Goal: Communication & Community: Ask a question

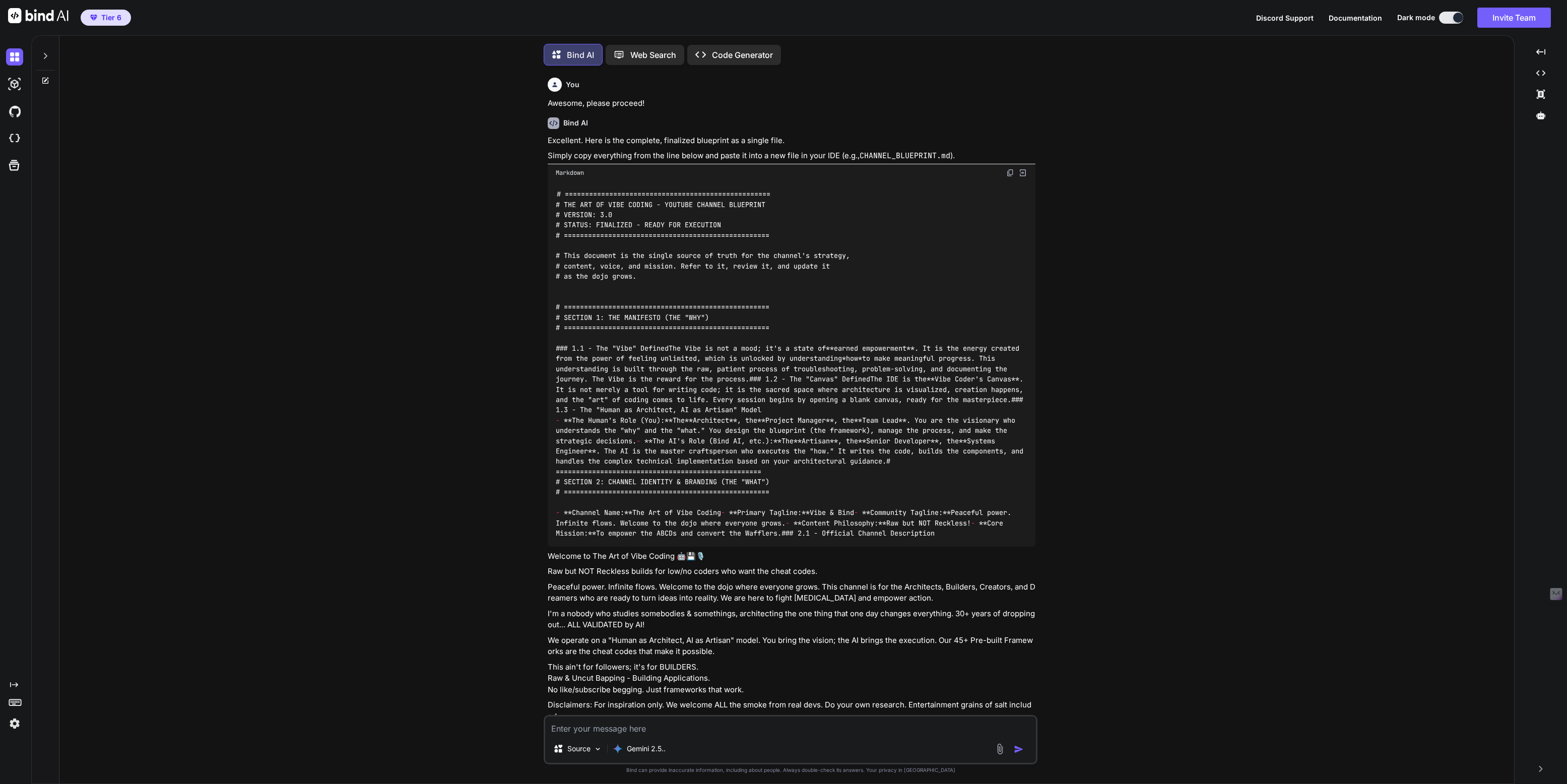
type textarea "x"
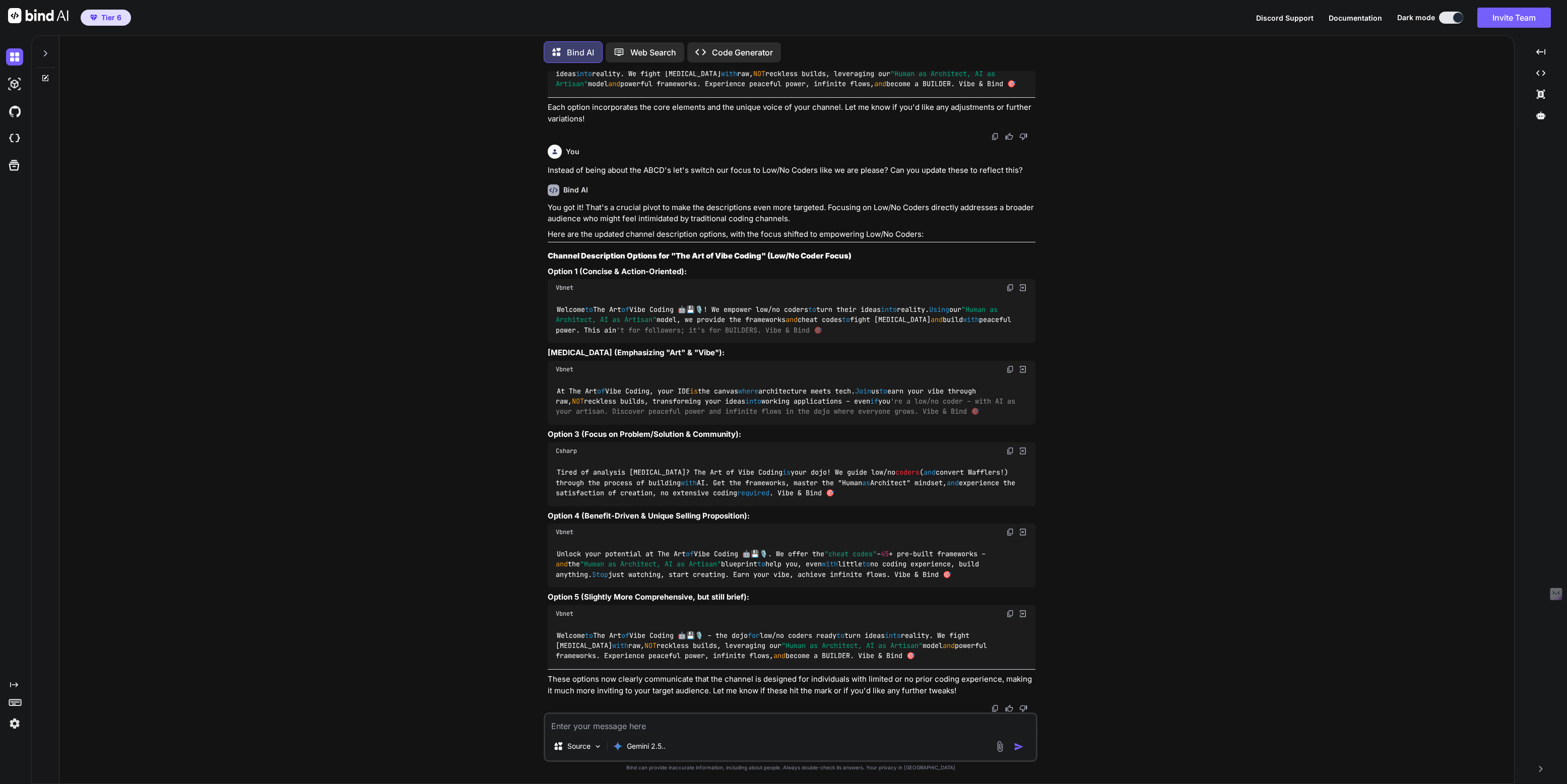
scroll to position [5915, 0]
click at [13, 726] on img at bounding box center [15, 723] width 17 height 17
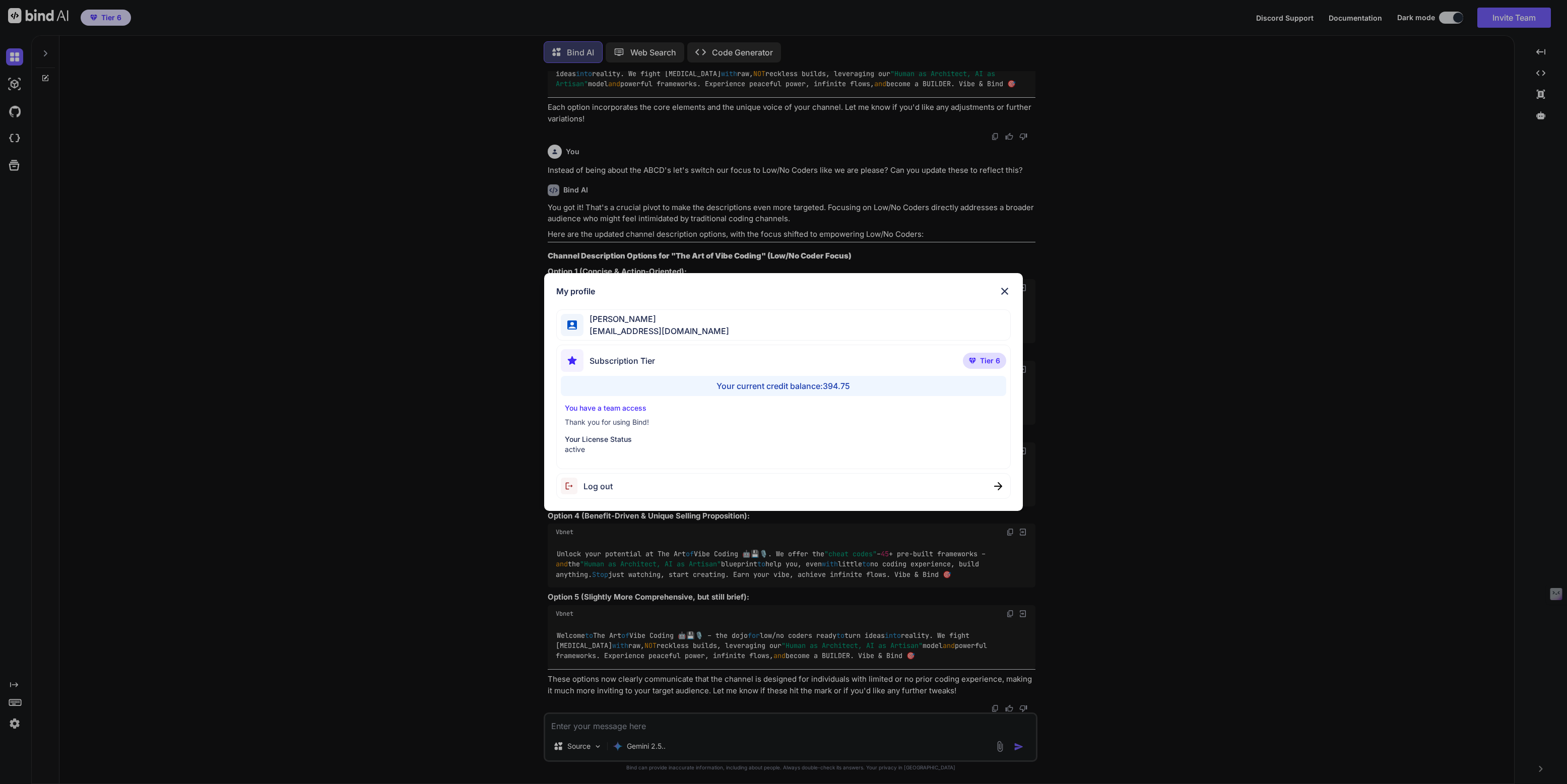
click at [42, 50] on div "My profile [PERSON_NAME] [EMAIL_ADDRESS][DOMAIN_NAME] Subscription Tier Tier 6 …" at bounding box center [784, 392] width 1567 height 784
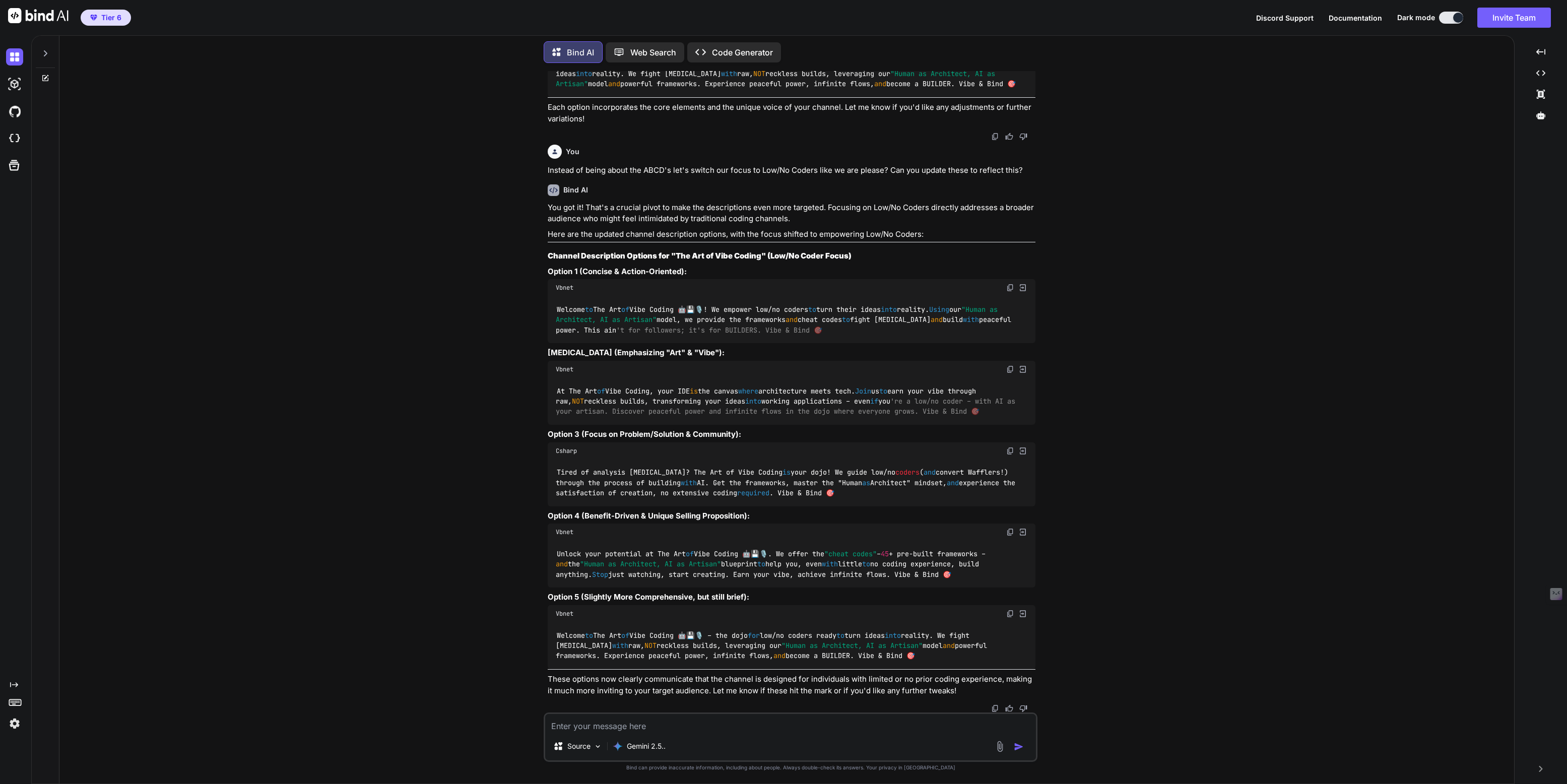
click at [48, 52] on icon at bounding box center [45, 53] width 8 height 8
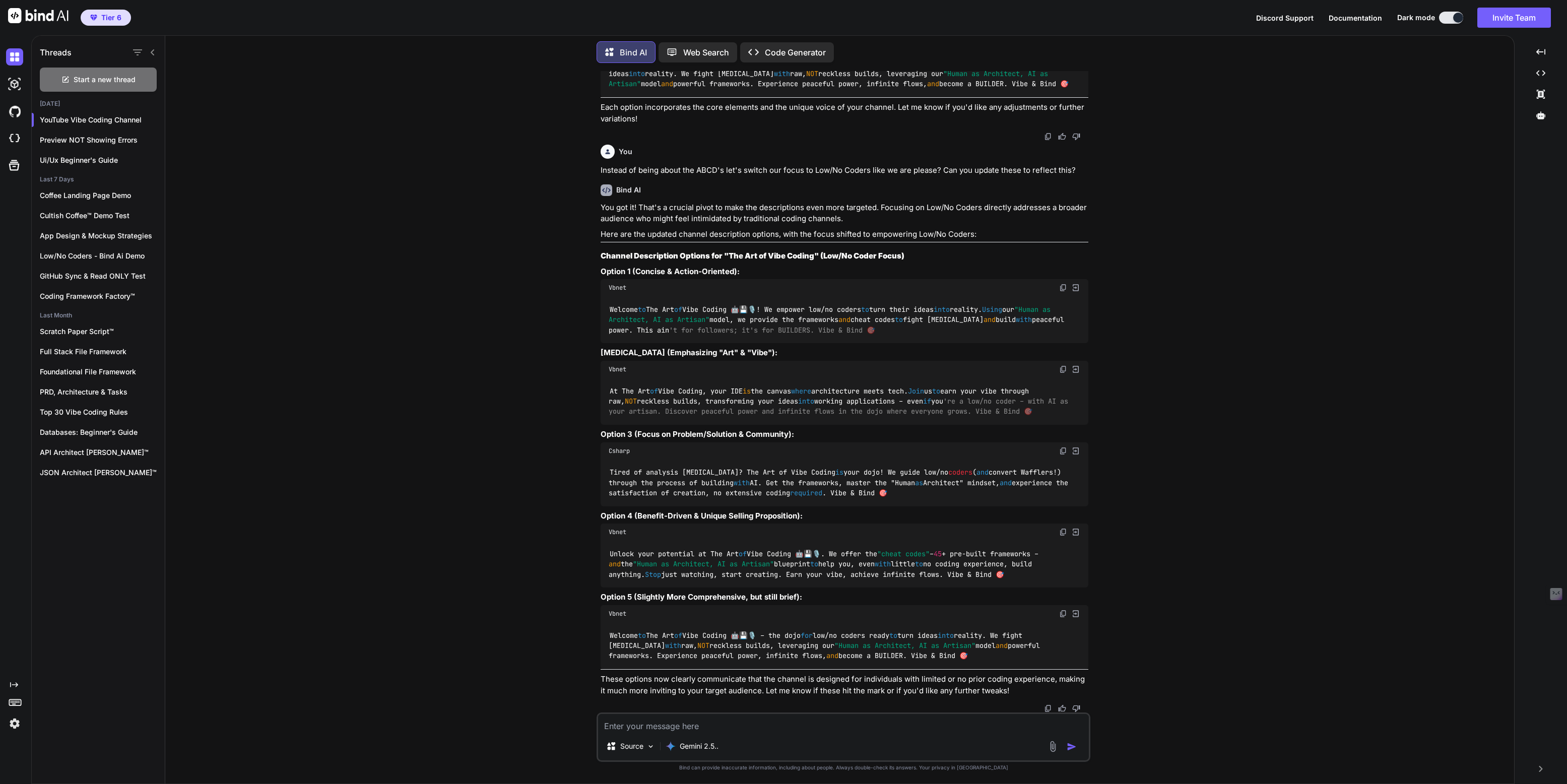
click at [641, 726] on textarea at bounding box center [843, 723] width 491 height 18
type textarea "W"
type textarea "x"
type textarea "We"
type textarea "x"
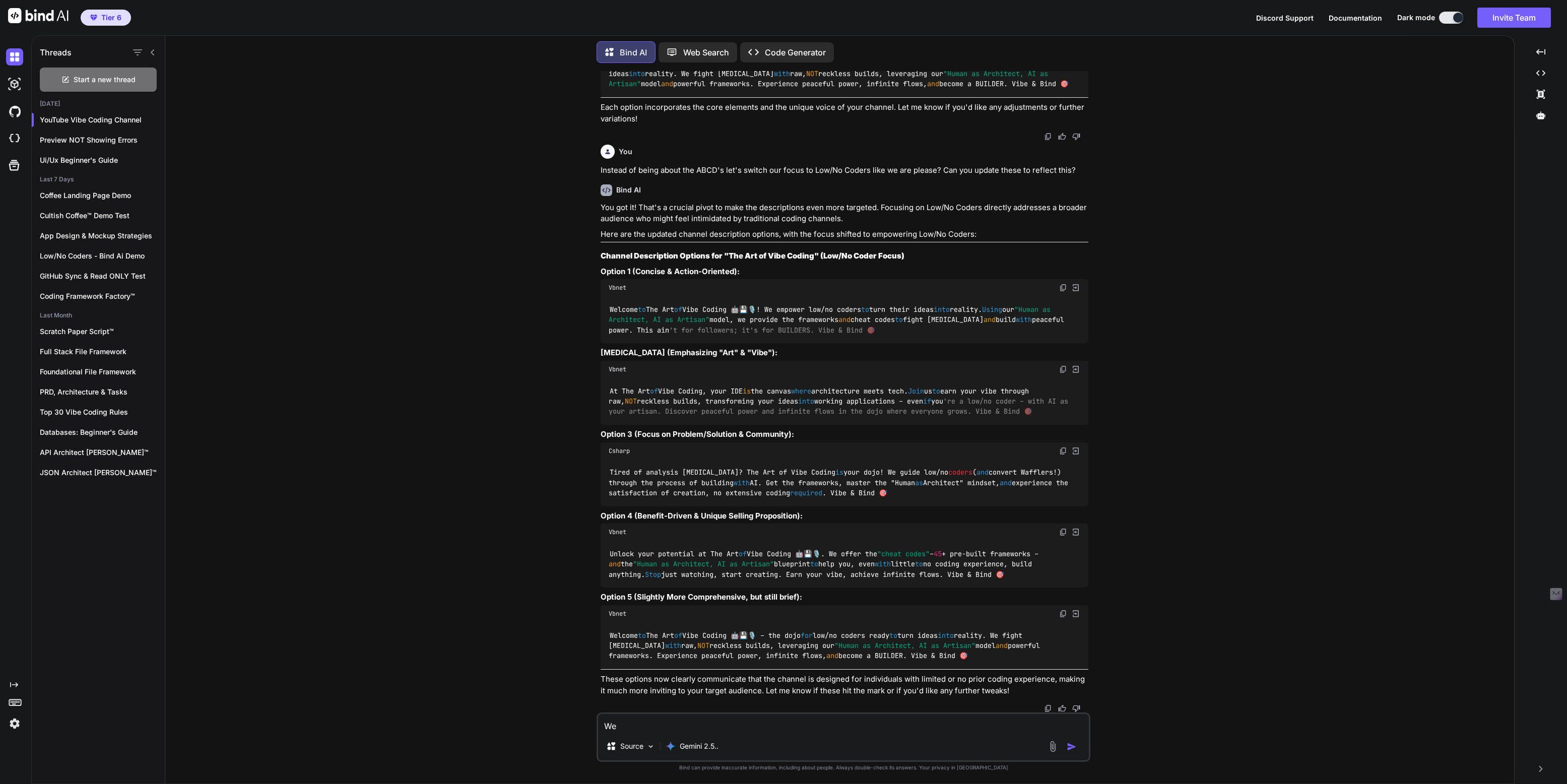
type textarea "We"
type textarea "x"
type textarea "We o"
type textarea "x"
type textarea "We op"
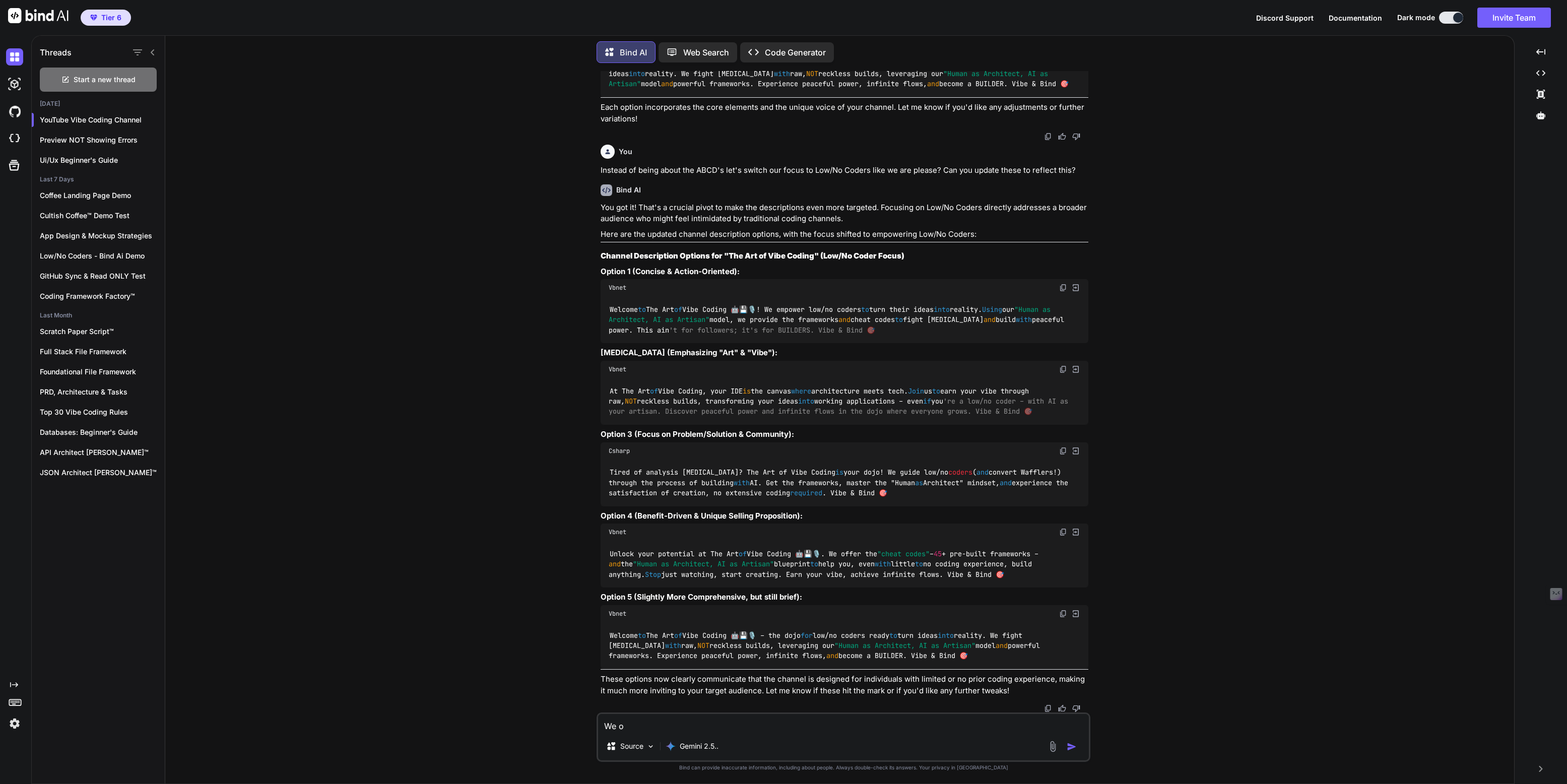
type textarea "x"
type textarea "We opt"
type textarea "x"
type textarea "We opte"
type textarea "x"
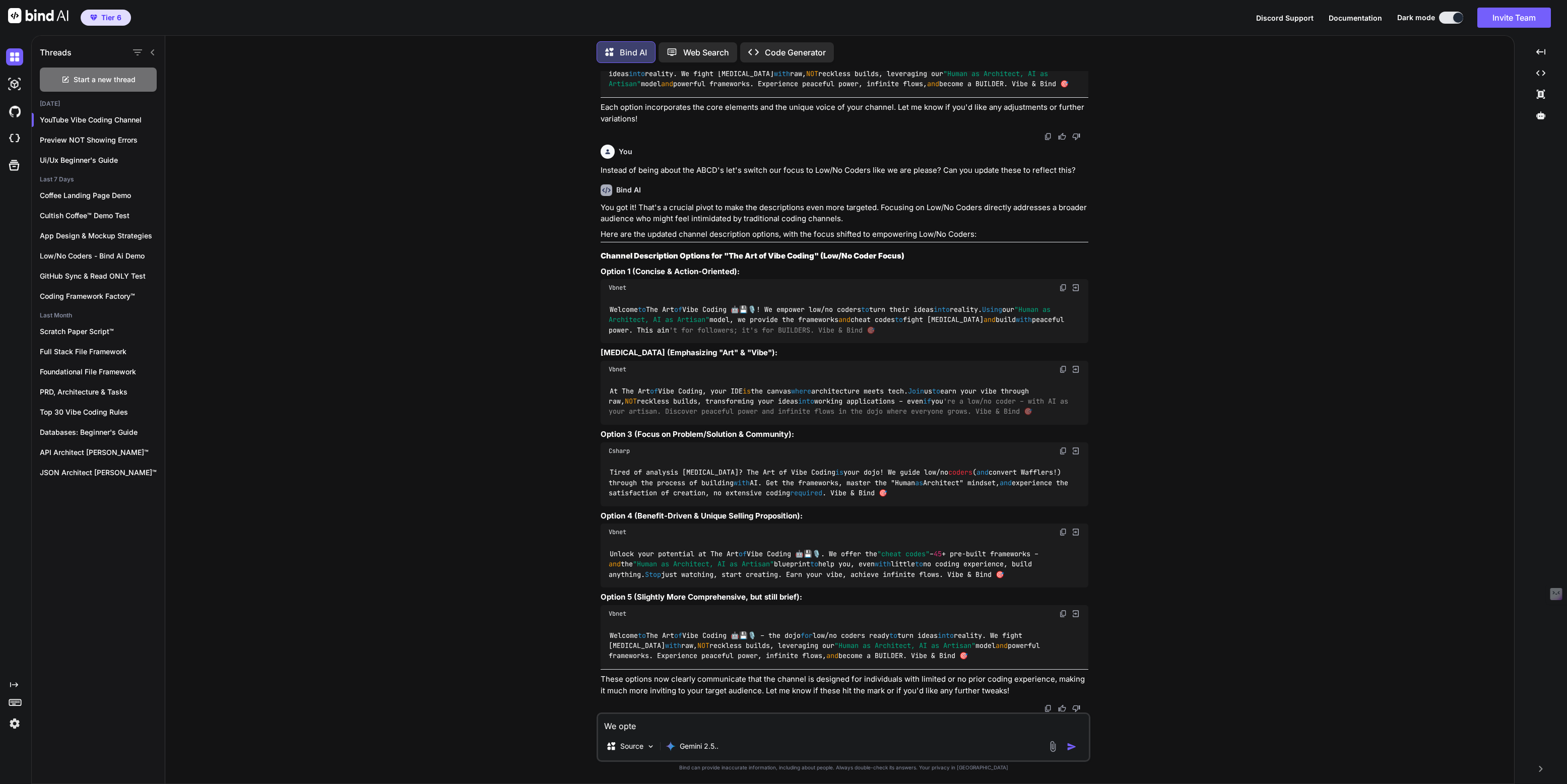
type textarea "We opted"
type textarea "x"
type textarea "We opted"
type textarea "x"
type textarea "We opted f"
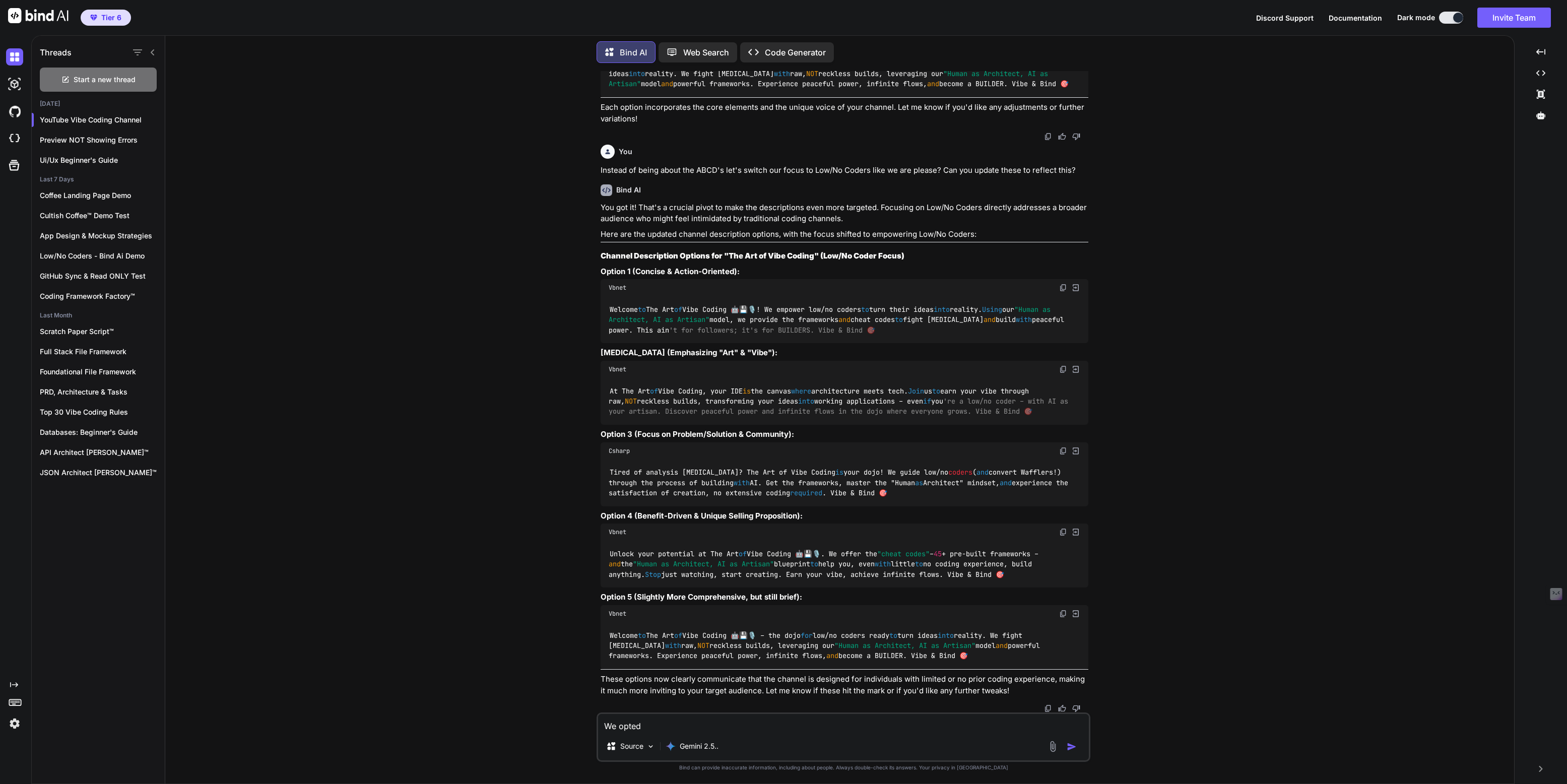
type textarea "x"
type textarea "We opted fo"
type textarea "x"
type textarea "We opted for"
type textarea "x"
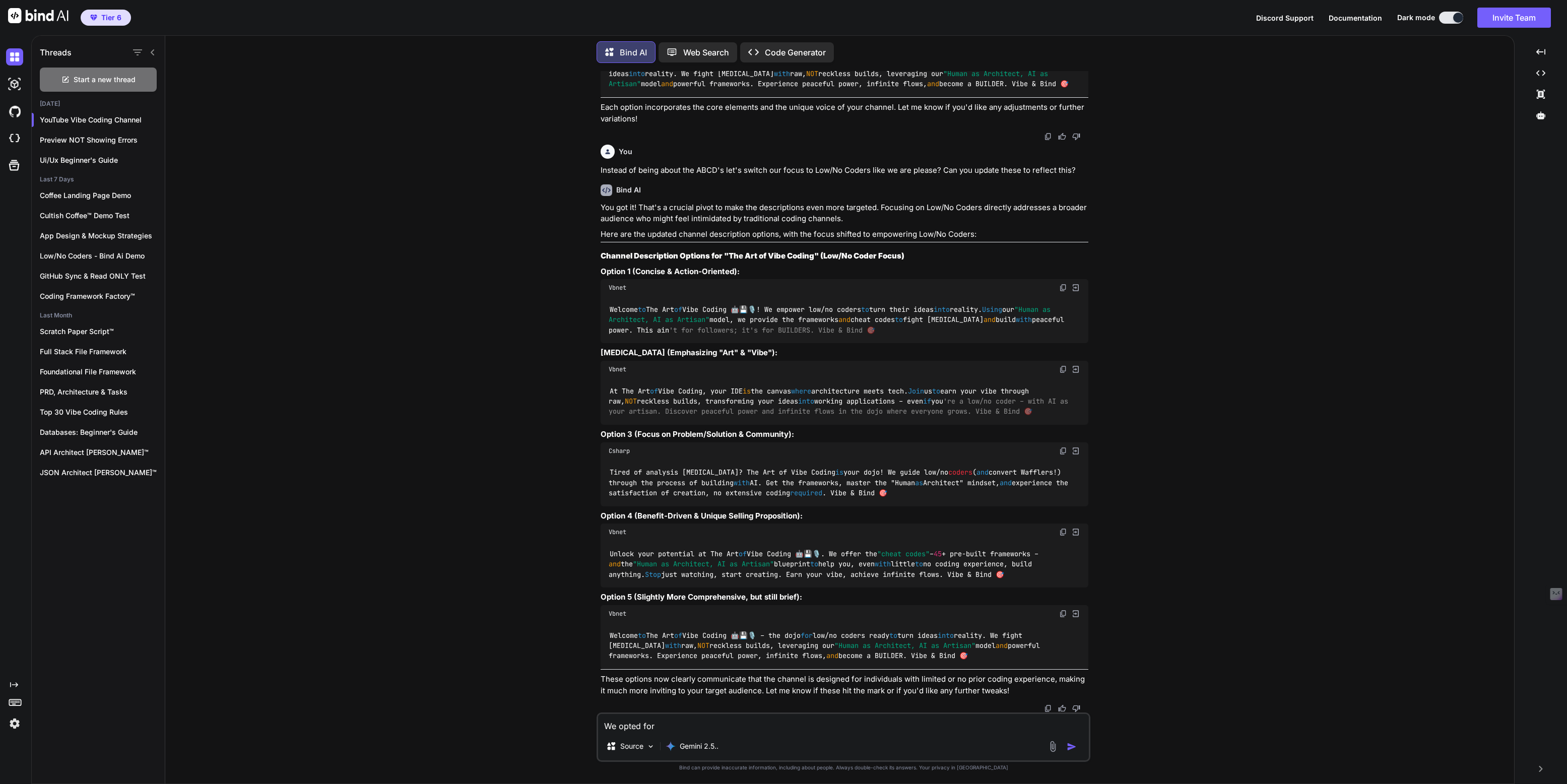
type textarea "We opted for"
type textarea "x"
type textarea "We opted for t"
type textarea "x"
type textarea "We opted for th"
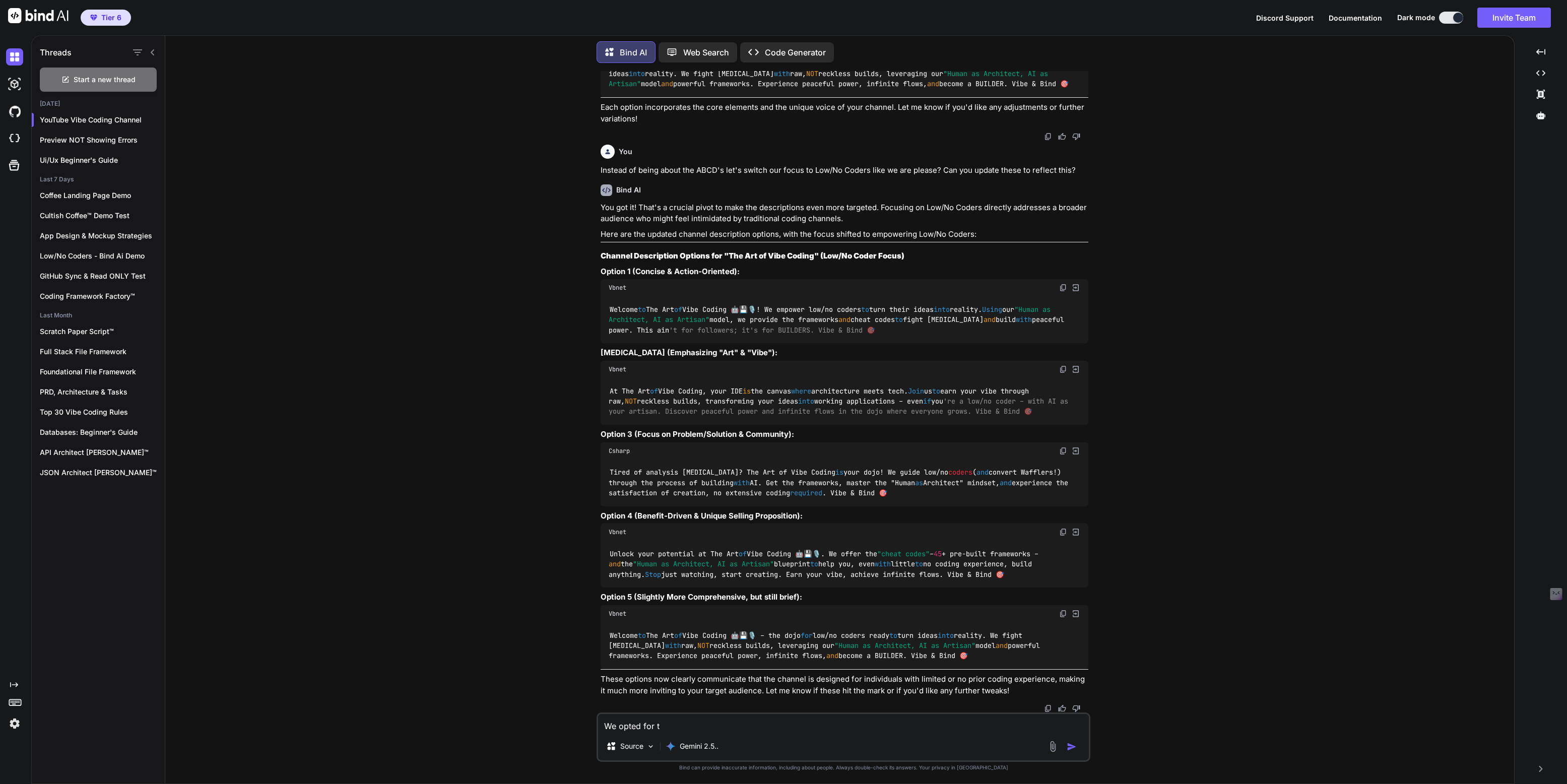
type textarea "x"
type textarea "We opted for the"
type textarea "x"
type textarea "We opted for the"
type textarea "x"
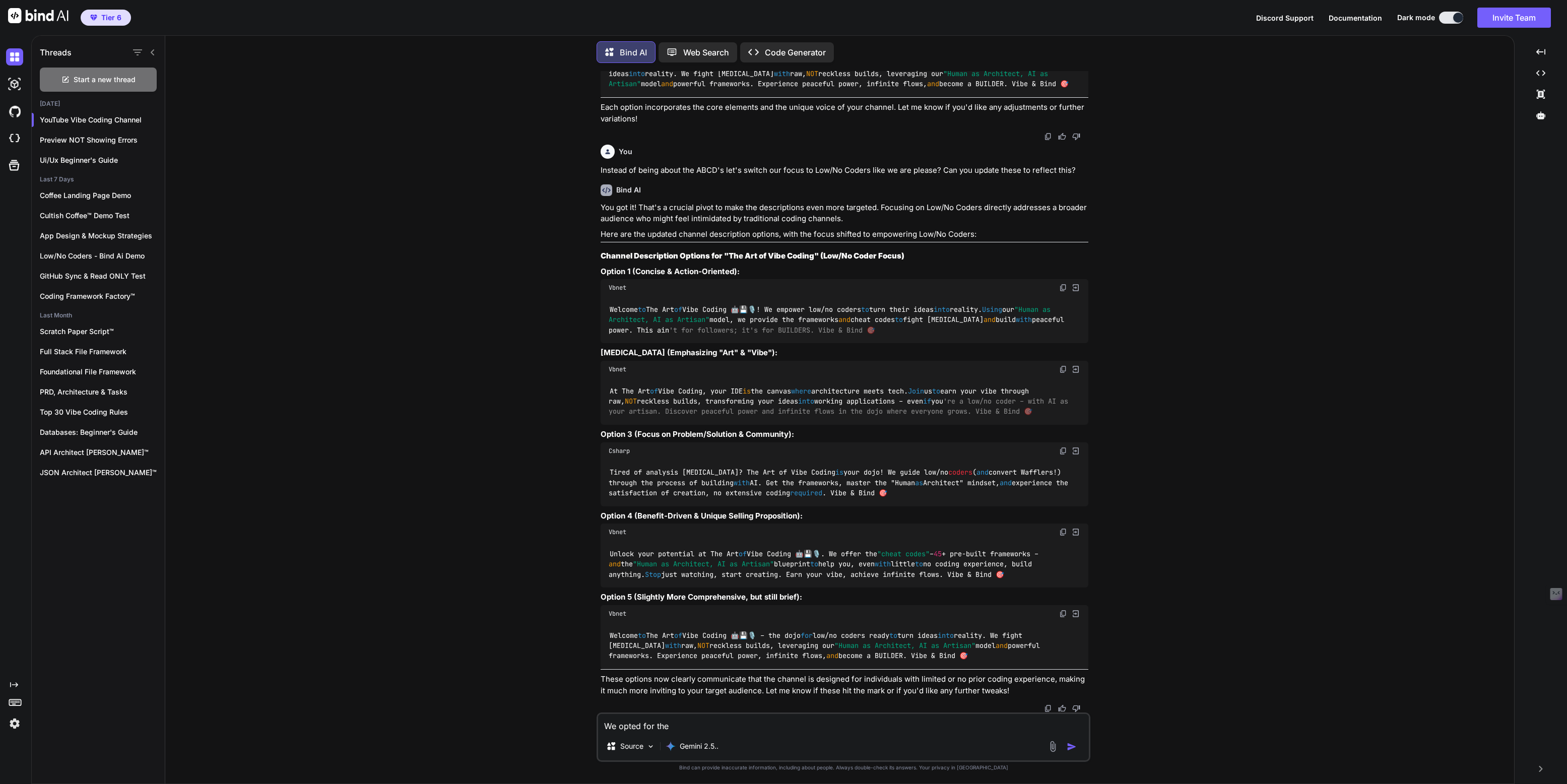
type textarea "We opted for the f"
type textarea "x"
type textarea "We opted for the fo"
type textarea "x"
type textarea "We opted for the fol"
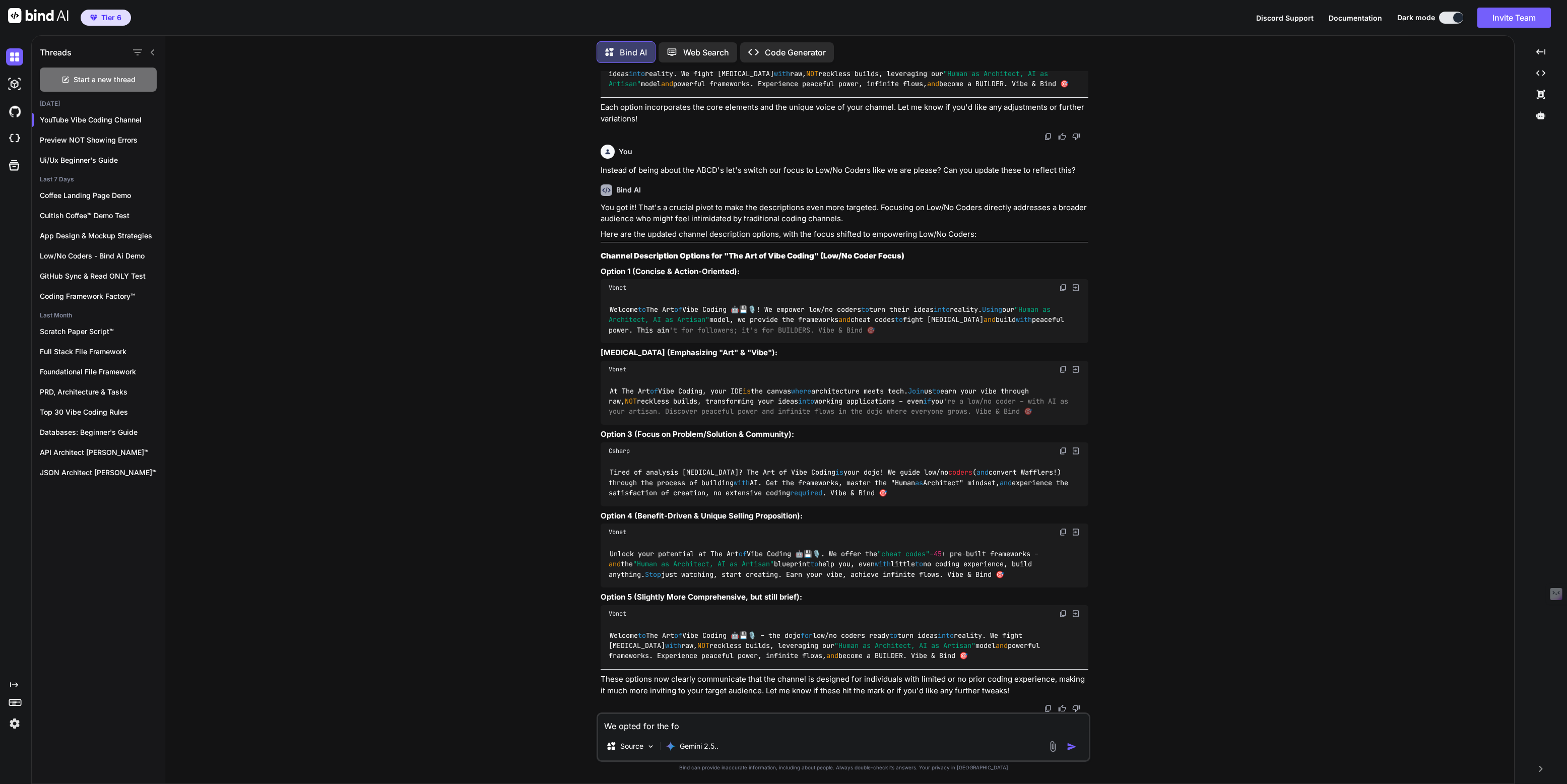
type textarea "x"
type textarea "We opted for the foll"
type textarea "x"
type textarea "We opted for the follo"
type textarea "x"
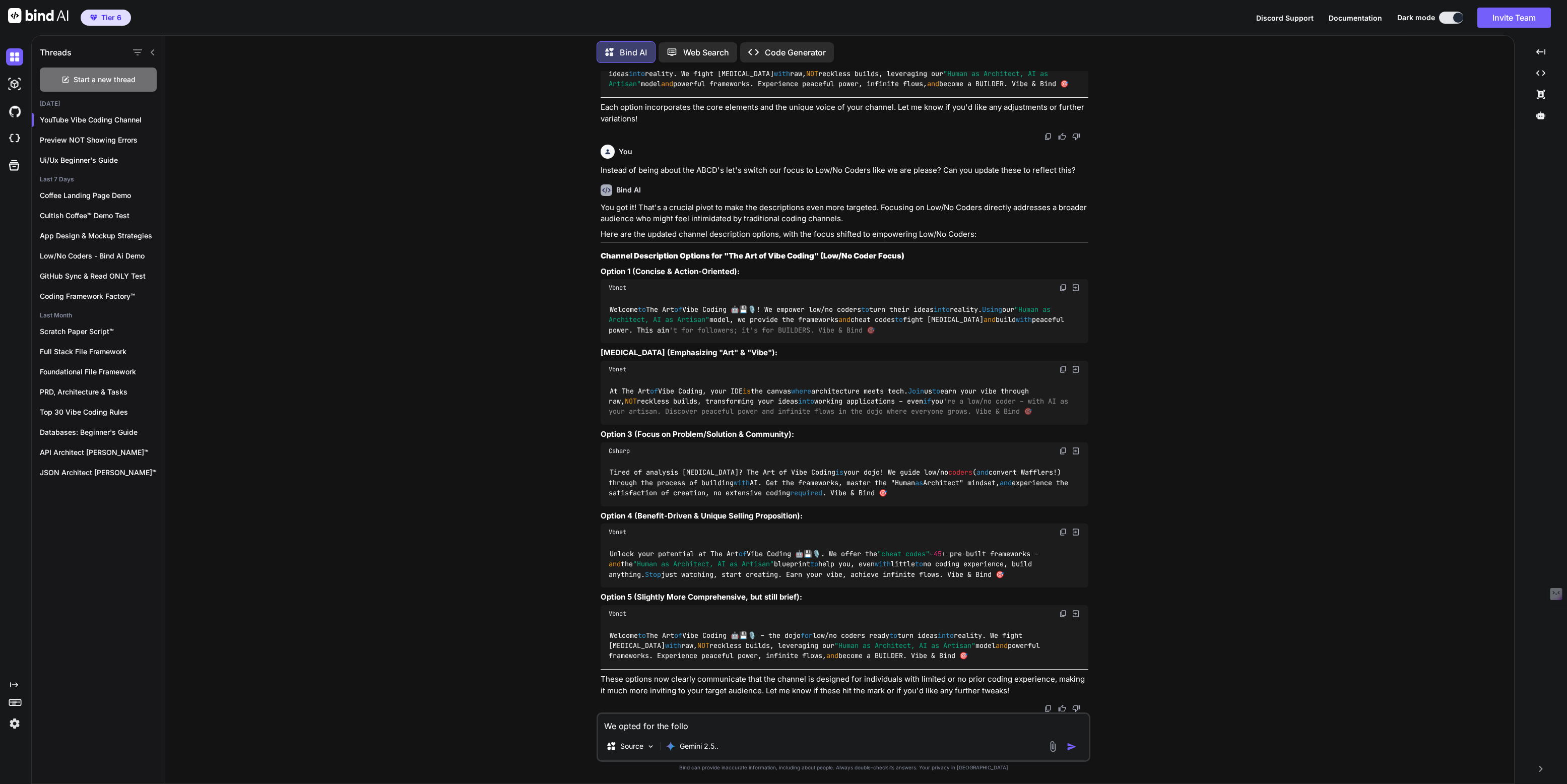
type textarea "We opted for the follow"
type textarea "x"
type textarea "We opted for the followi"
type textarea "x"
type textarea "We opted for the followin"
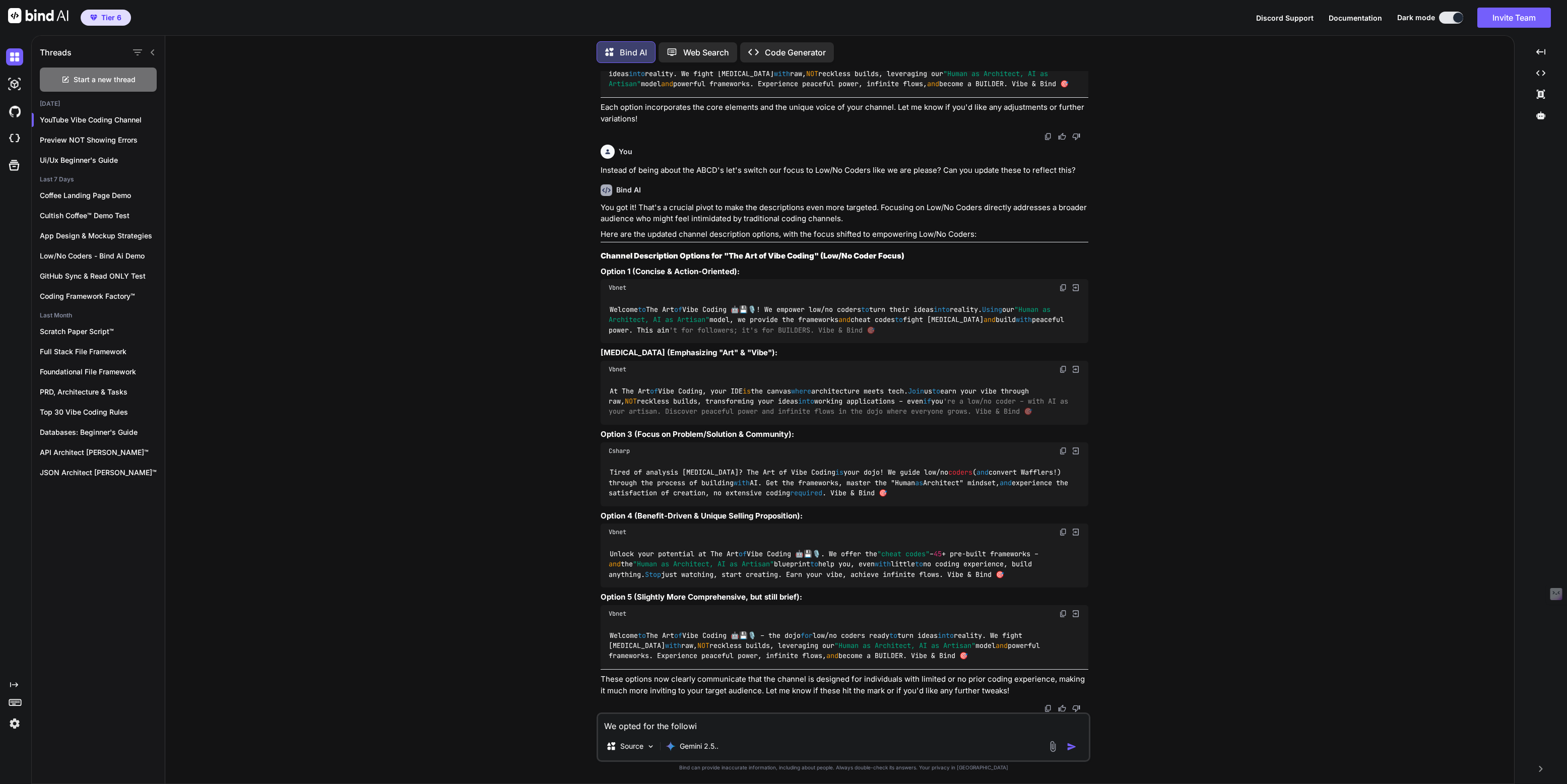
type textarea "x"
type textarea "We opted for the following"
type textarea "x"
type textarea "We opted for the following"
type textarea "x"
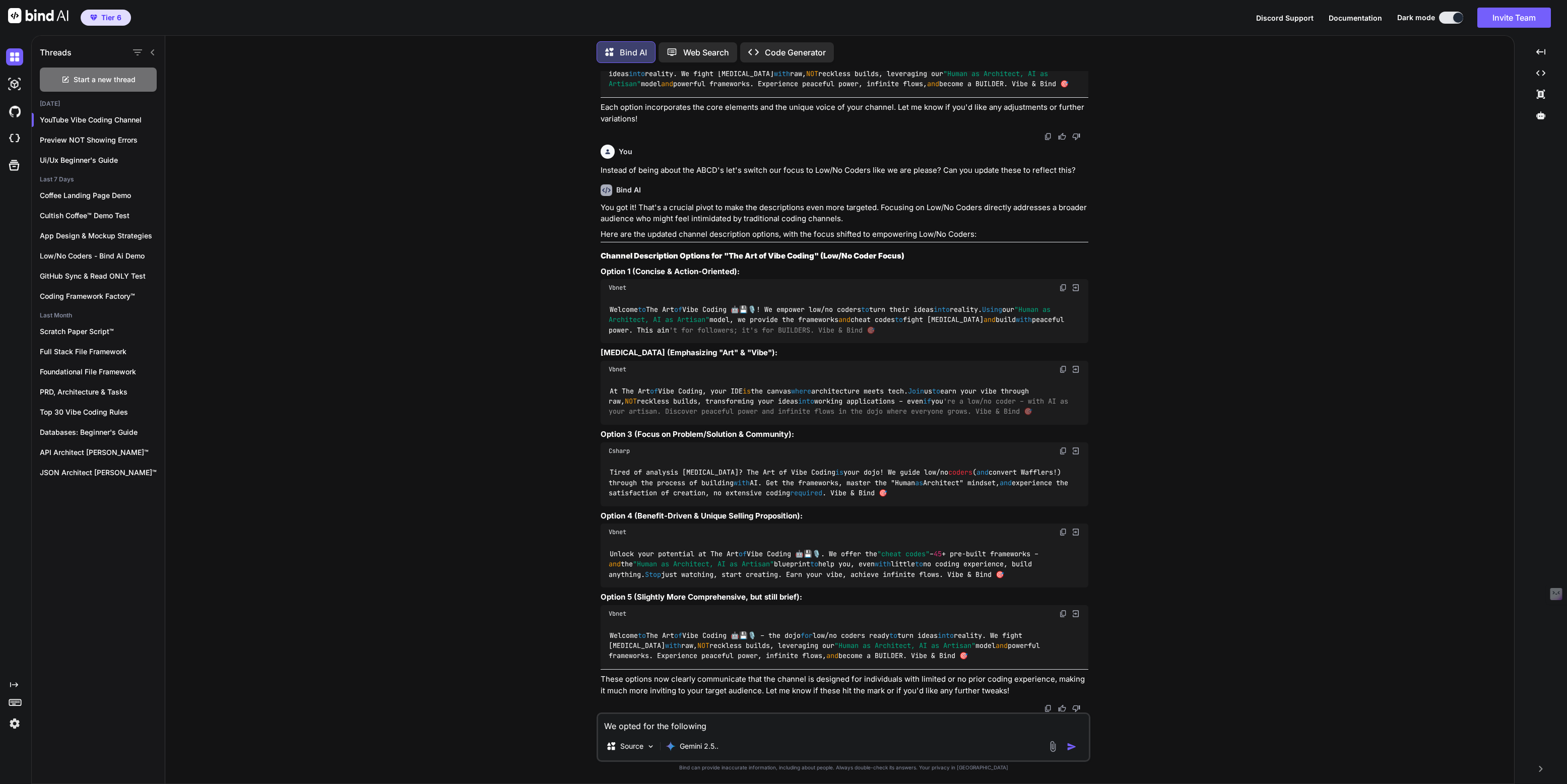
type textarea "We opted for the following c"
type textarea "x"
type textarea "We opted for the following ch"
type textarea "x"
type textarea "We opted for the following cha"
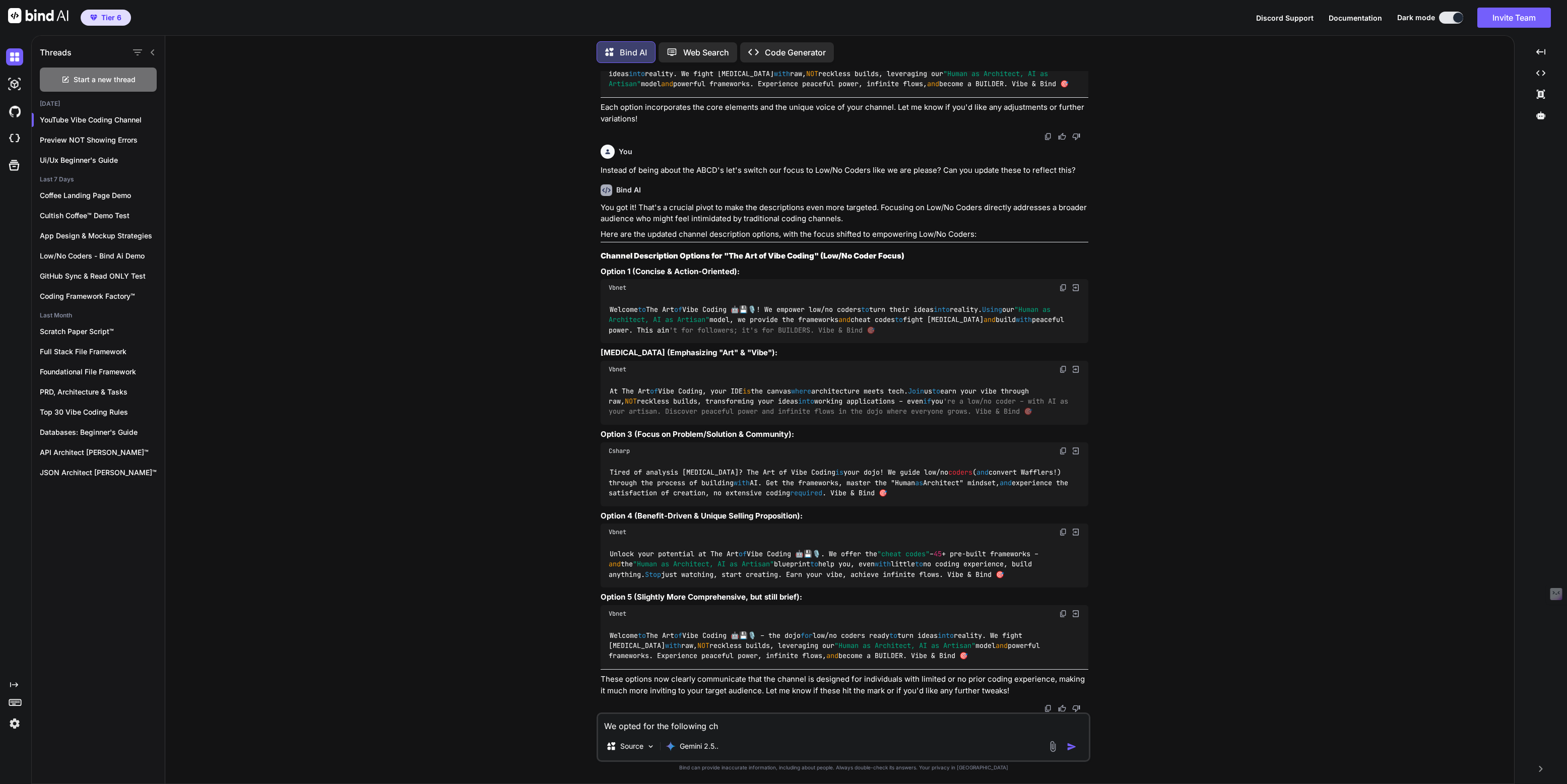
type textarea "x"
type textarea "We opted for the following chan"
type textarea "x"
type textarea "We opted for the following chann"
type textarea "x"
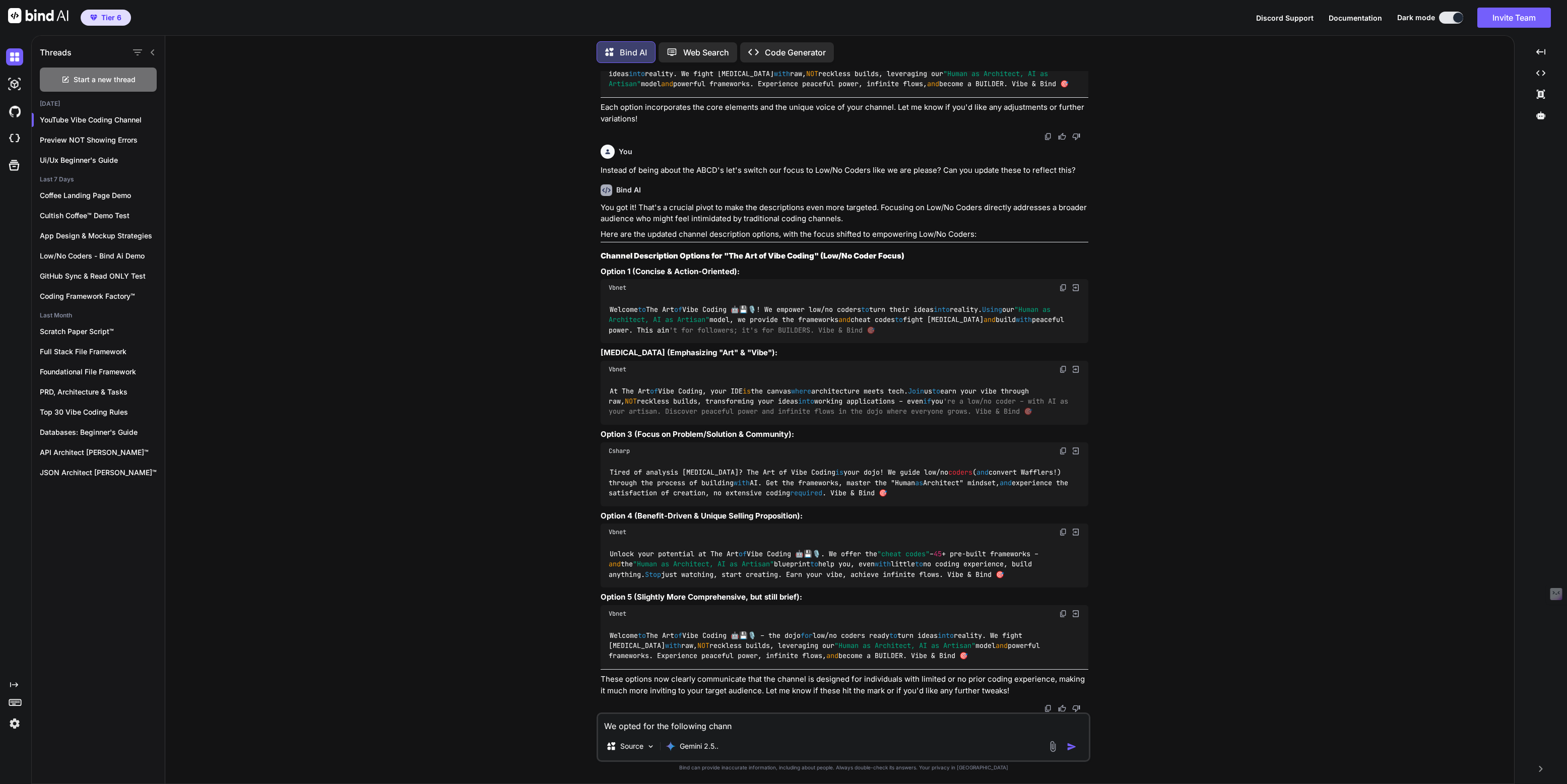
type textarea "We opted for the following channe"
type textarea "x"
type textarea "We opted for the following channel"
type textarea "x"
type textarea "We opted for the following channel"
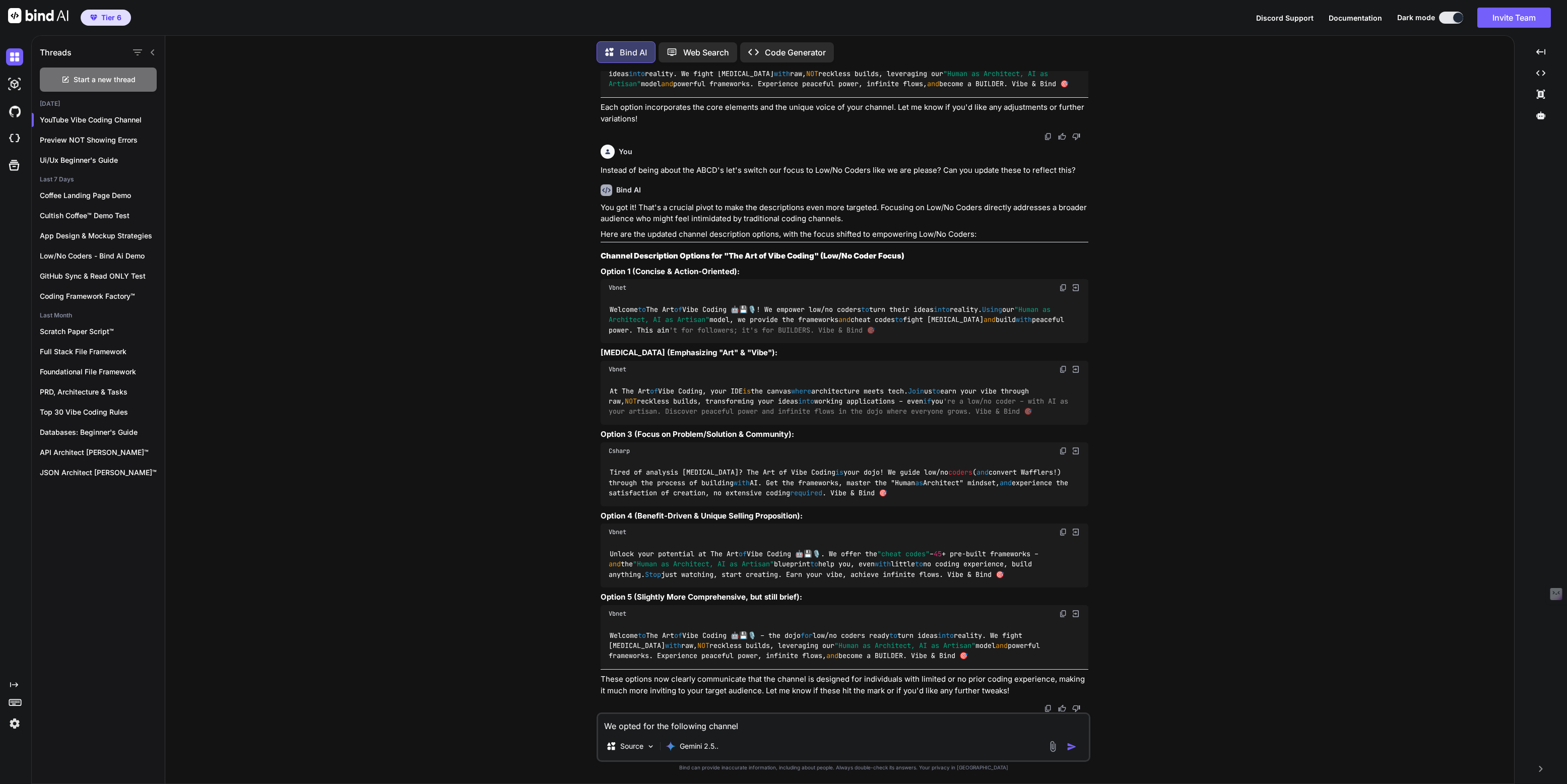
type textarea "x"
type textarea "We opted for the following channel d"
type textarea "x"
type textarea "We opted for the following channel de"
type textarea "x"
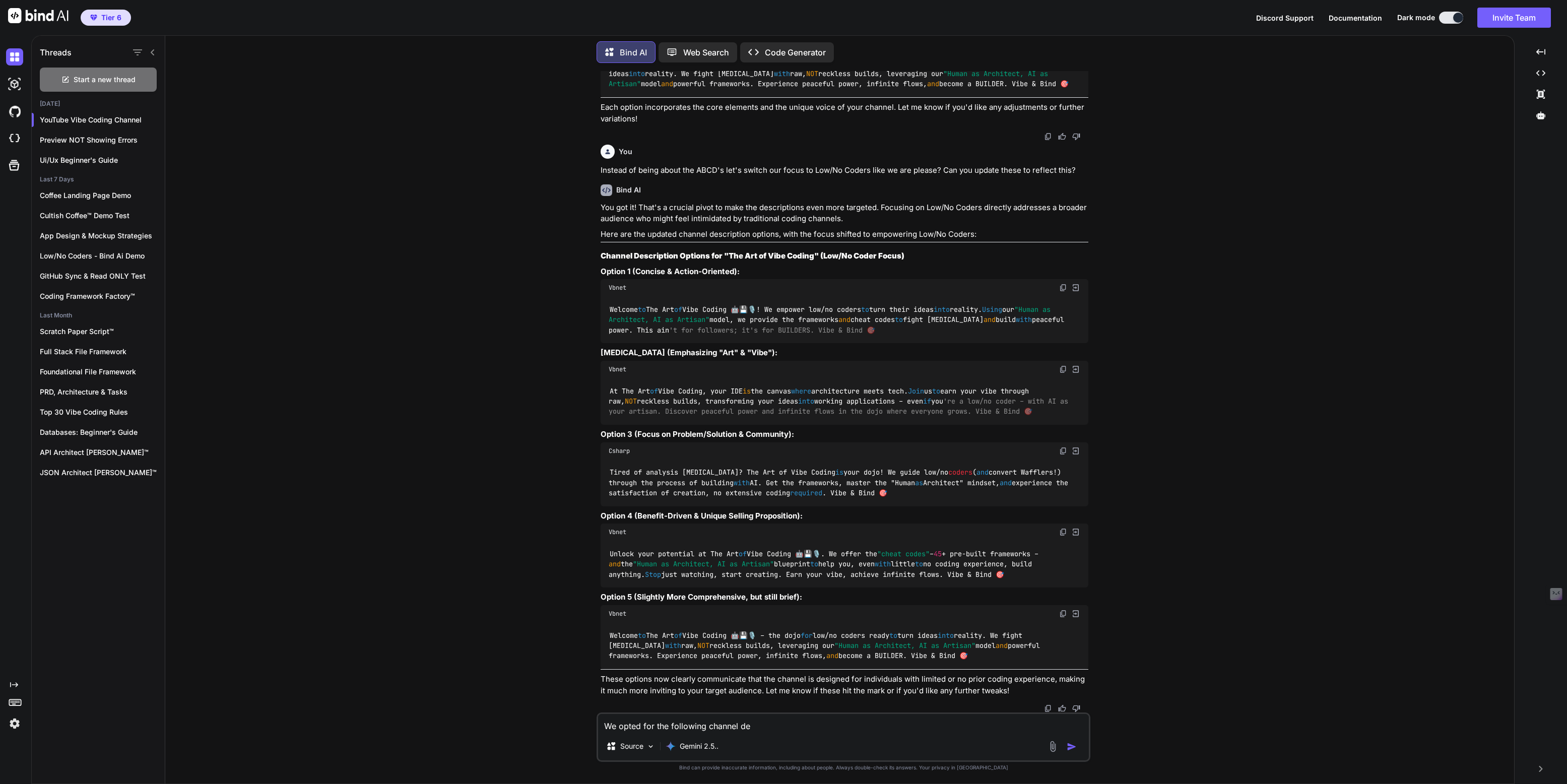
type textarea "We opted for the following channel des"
type textarea "x"
type textarea "We opted for the following channel desc"
type textarea "x"
type textarea "We opted for the following channel descr"
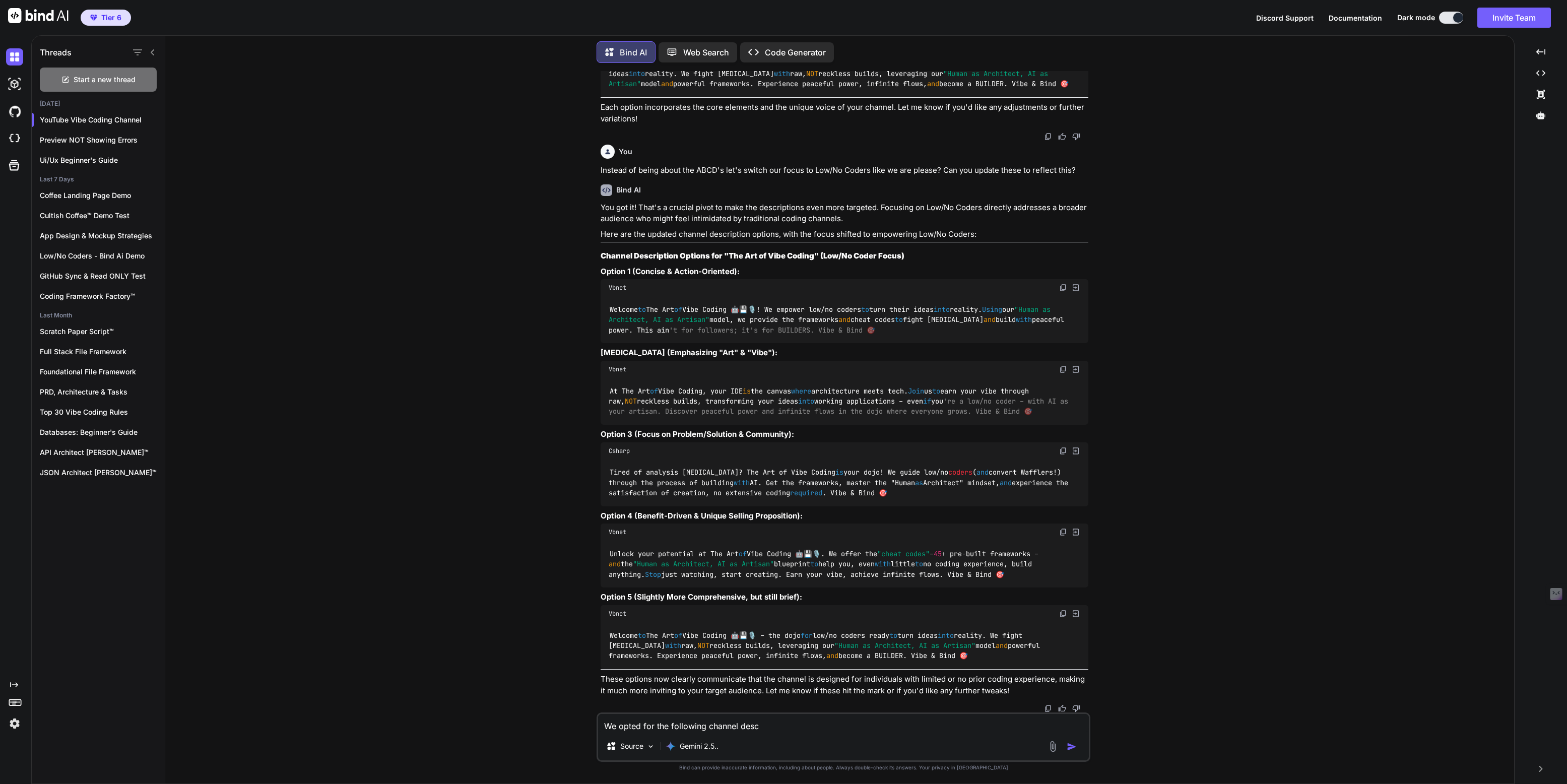
type textarea "x"
type textarea "We opted for the following channel descri"
type textarea "x"
type textarea "We opted for the following channel descrip"
type textarea "x"
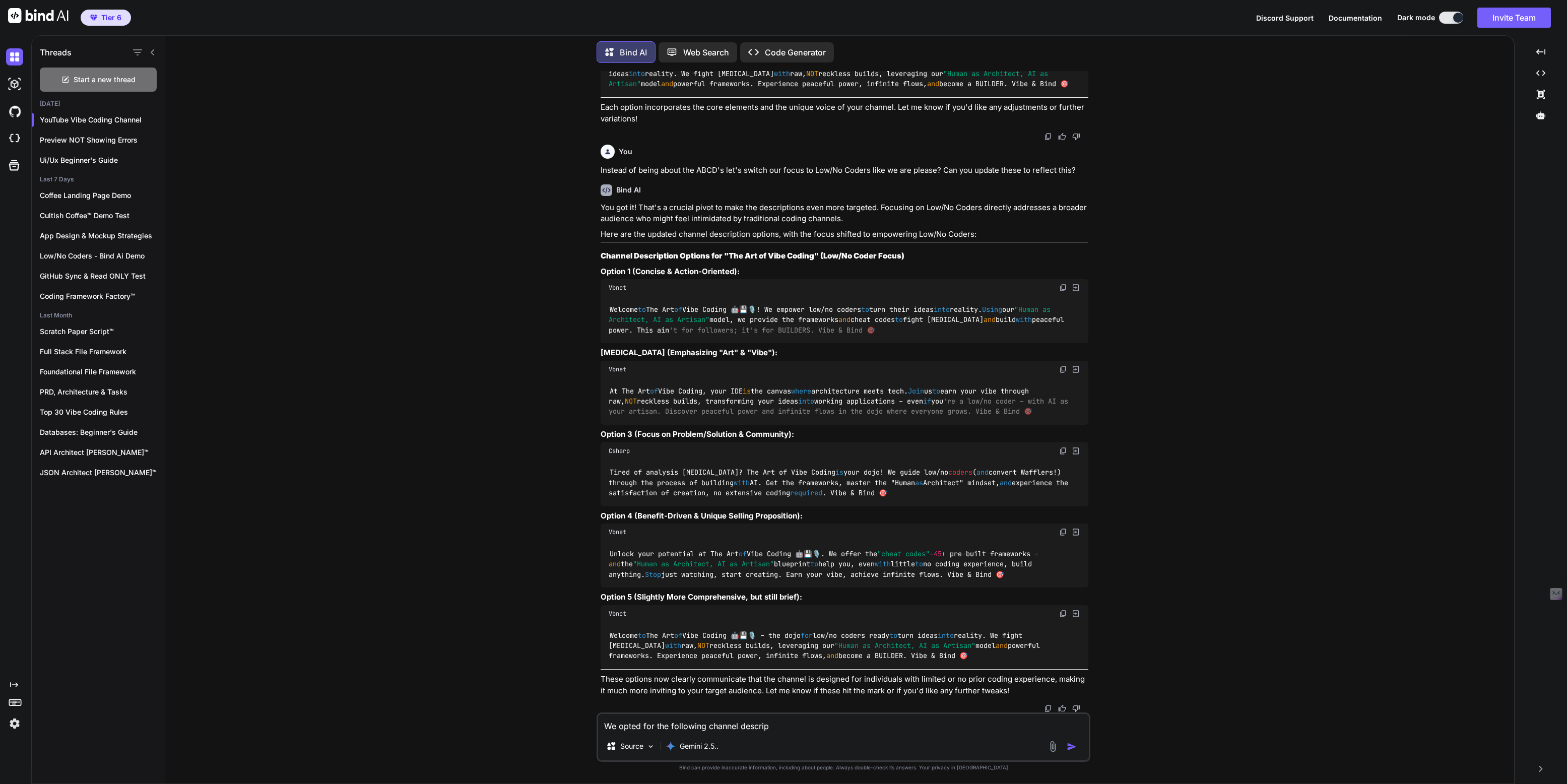
type textarea "We opted for the following channel descript"
type textarea "x"
type textarea "We opted for the following channel descripti"
type textarea "x"
type textarea "We opted for the following channel descriptio"
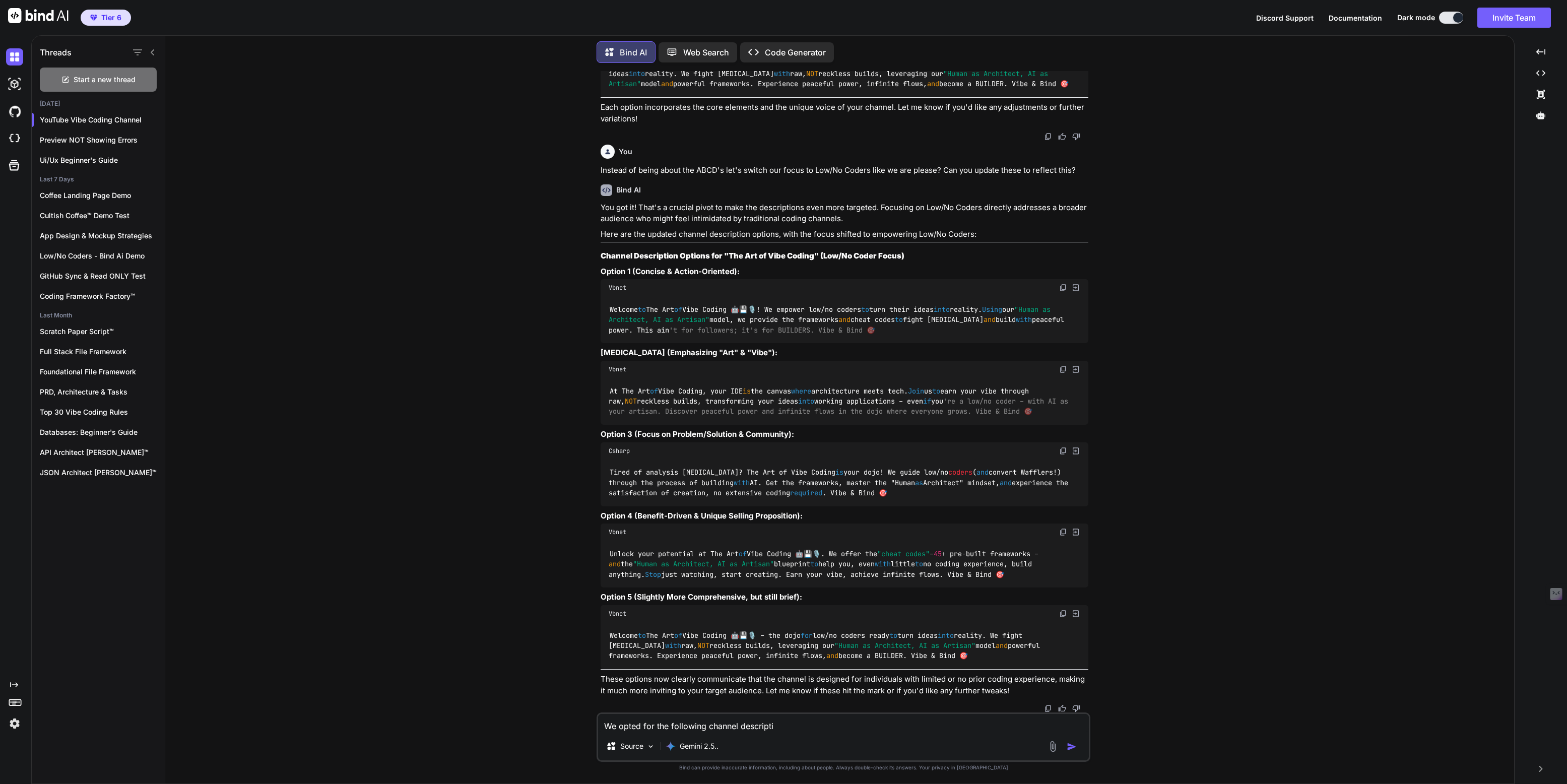
type textarea "x"
type textarea "We opted for the following channel description"
type textarea "x"
type textarea "We opted for the following channel description:"
type textarea "x"
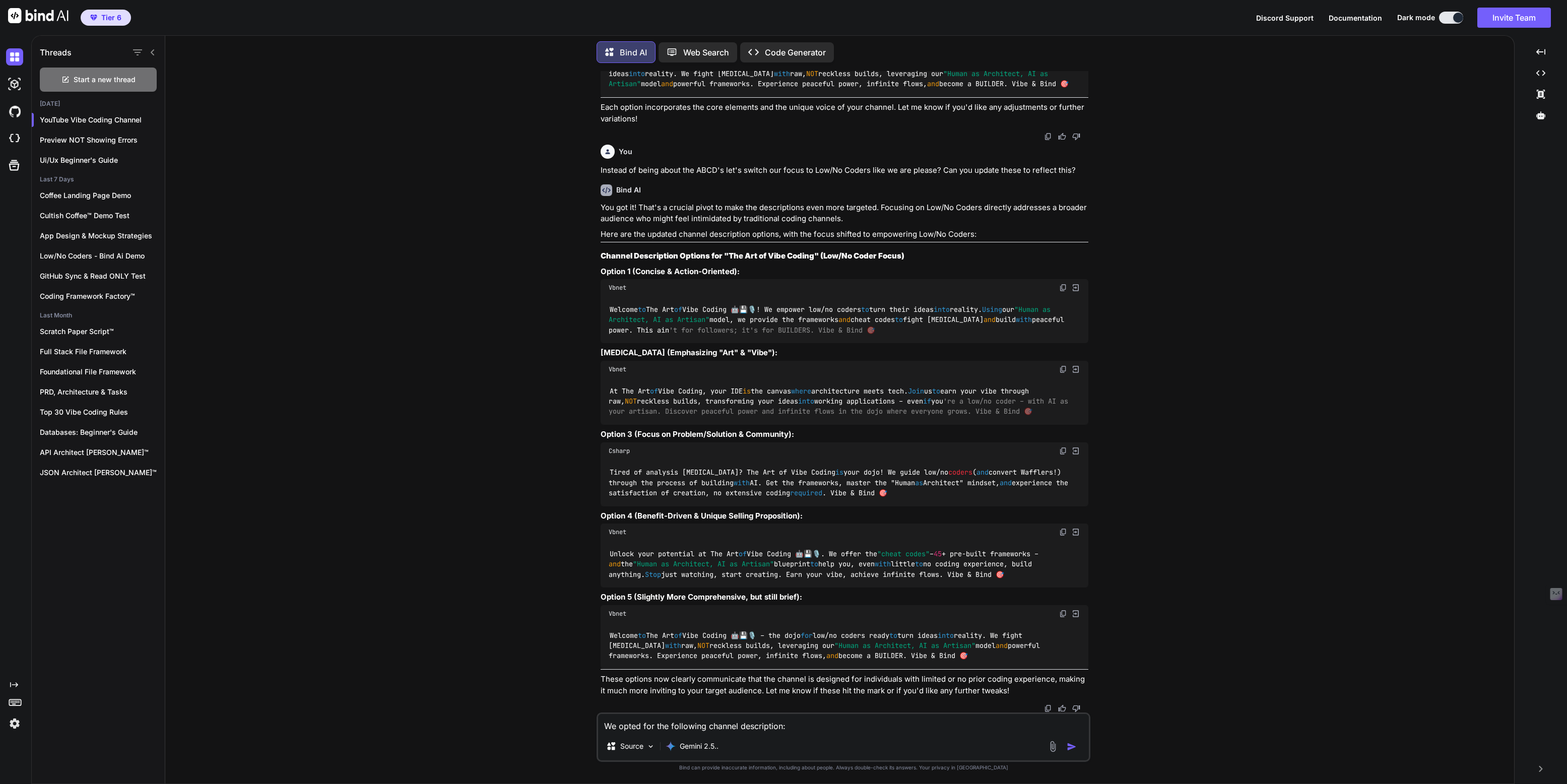
type textarea "We opted for the following channel description:"
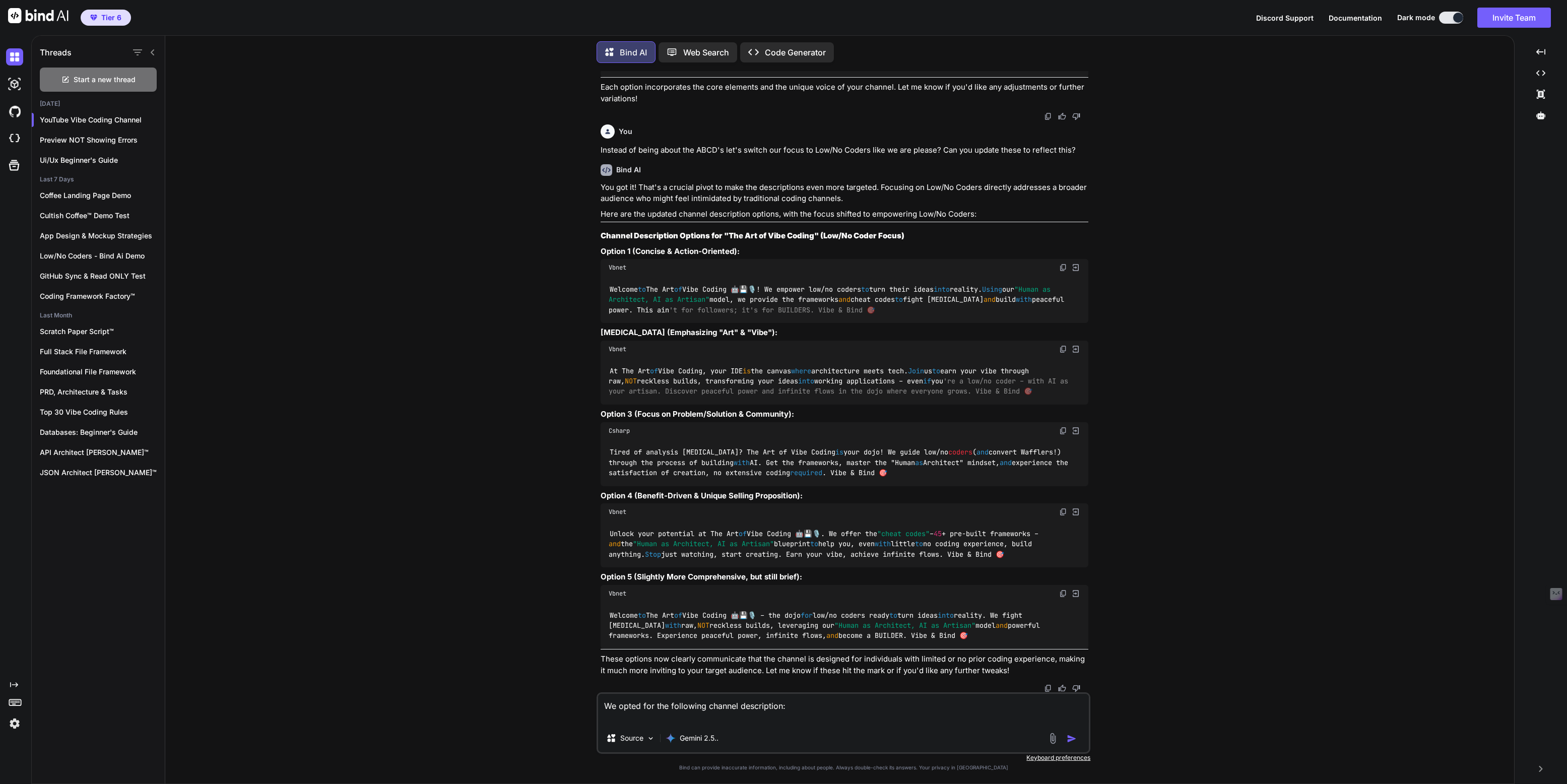
type textarea "x"
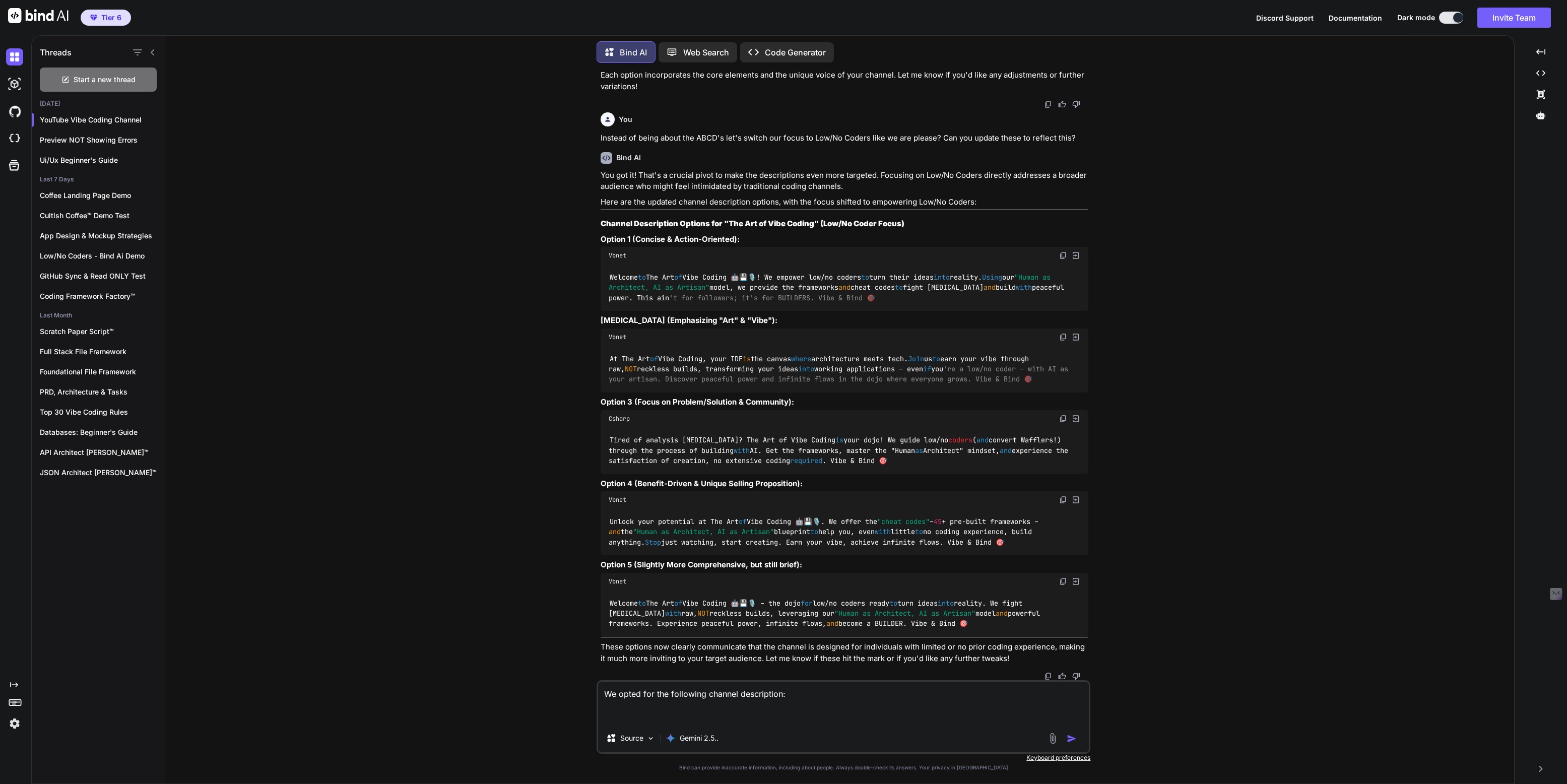
paste textarea "Welcome to The Art of Vibe Coding™ 💾, where everyday people (like you) find the…"
type textarea "Lo ipsum dol sit ametconse adipisc elitseddoei: Tempori ut Lab Etd ma Aliq Enim…"
type textarea "x"
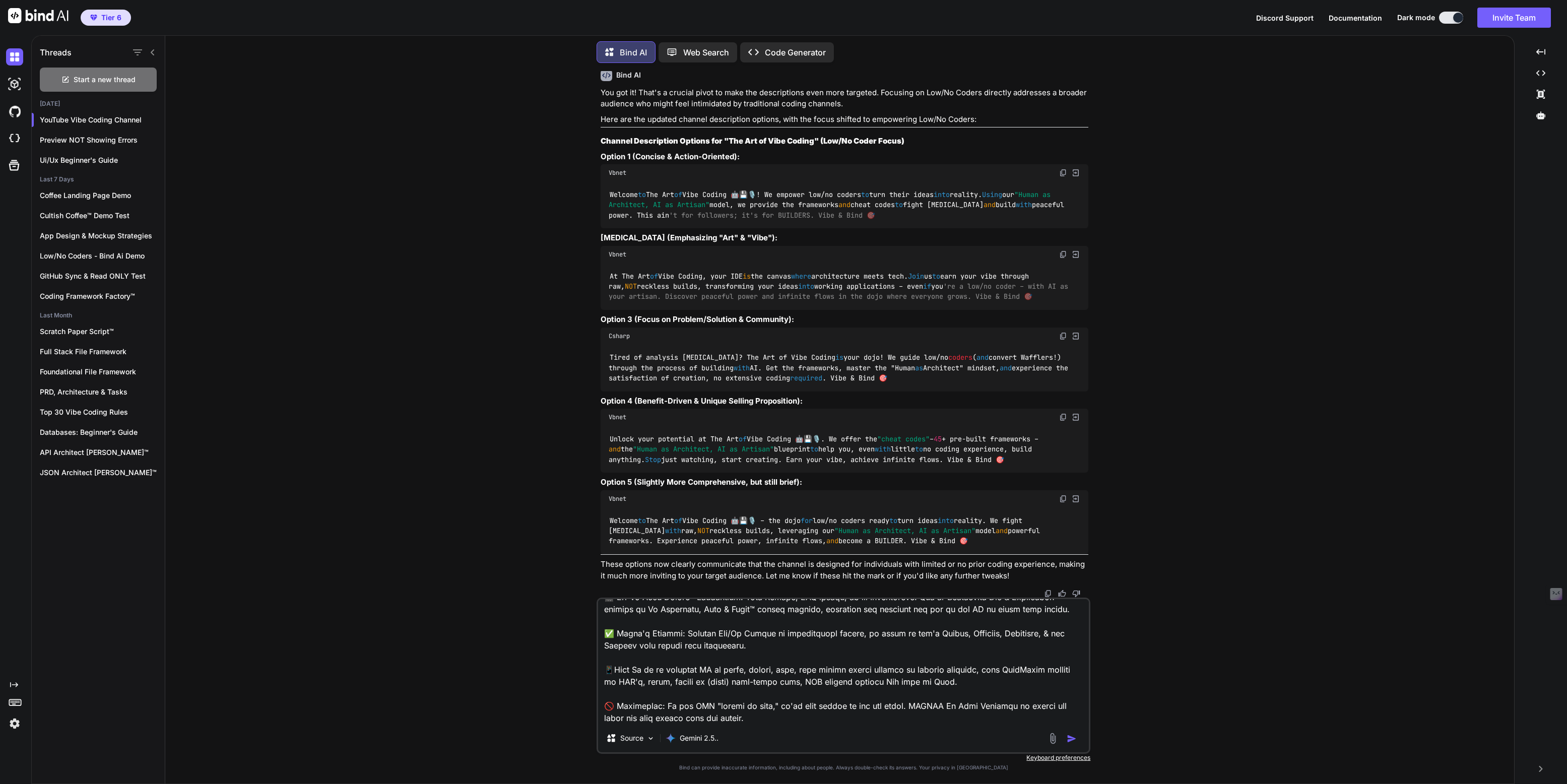
type textarea "Lo ipsum dol sit ametconse adipisc elitseddoei: Tempori ut Lab Etd ma Aliq Enim…"
type textarea "x"
click at [781, 612] on textarea at bounding box center [843, 661] width 491 height 125
type textarea "Lo ipsum dol sit ametconse adipisc elitseddoei : Tempori ut Lab Etd ma Aliq Eni…"
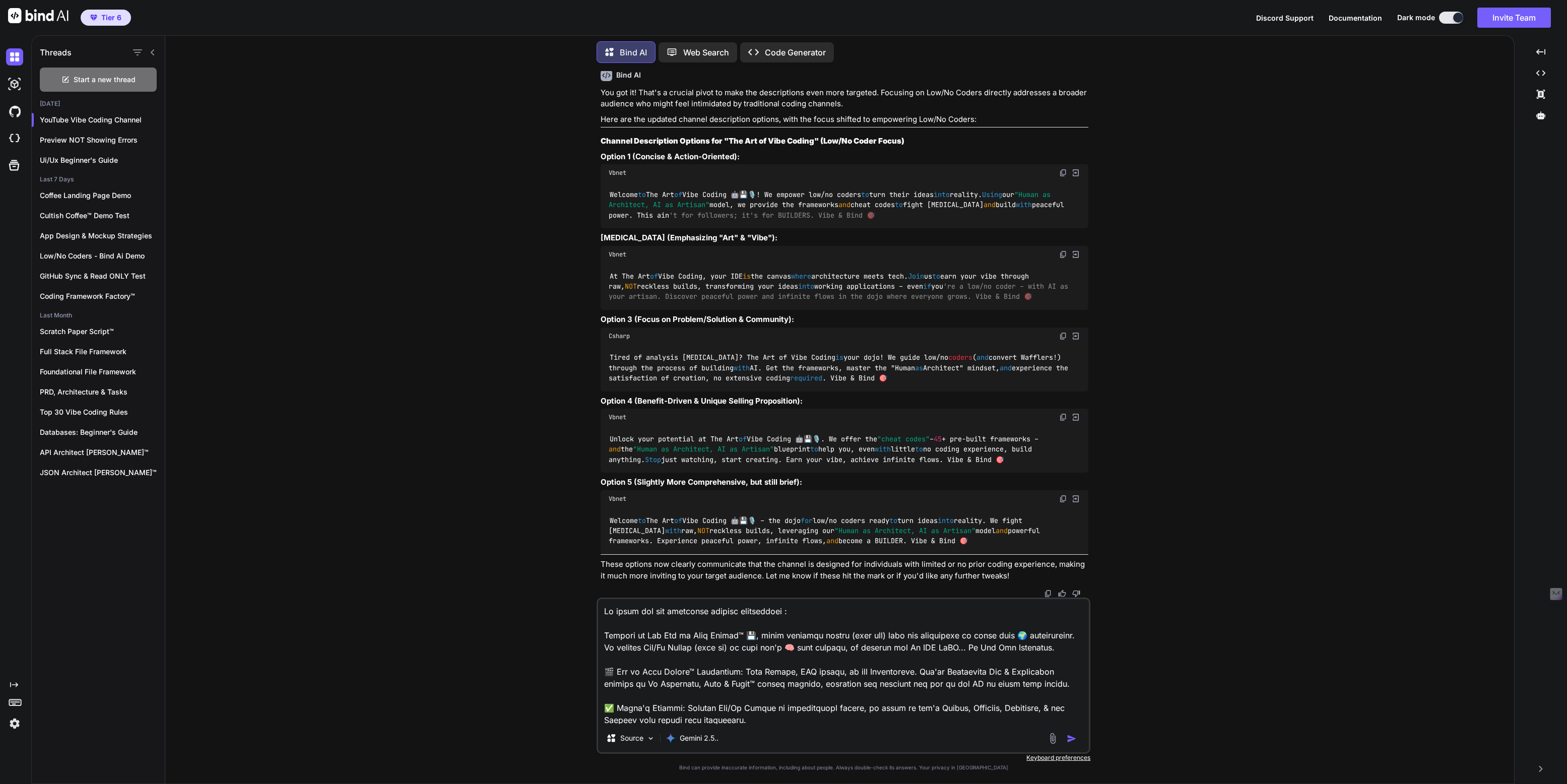
type textarea "x"
type textarea "Lo ipsum dol sit ametconse adipisc elitseddoei t: Incidid ut Lab Etd ma Aliq En…"
type textarea "x"
type textarea "Lo ipsum dol sit ametconse adipisc elitseddoei te: Incidid ut Lab Etd ma Aliq E…"
type textarea "x"
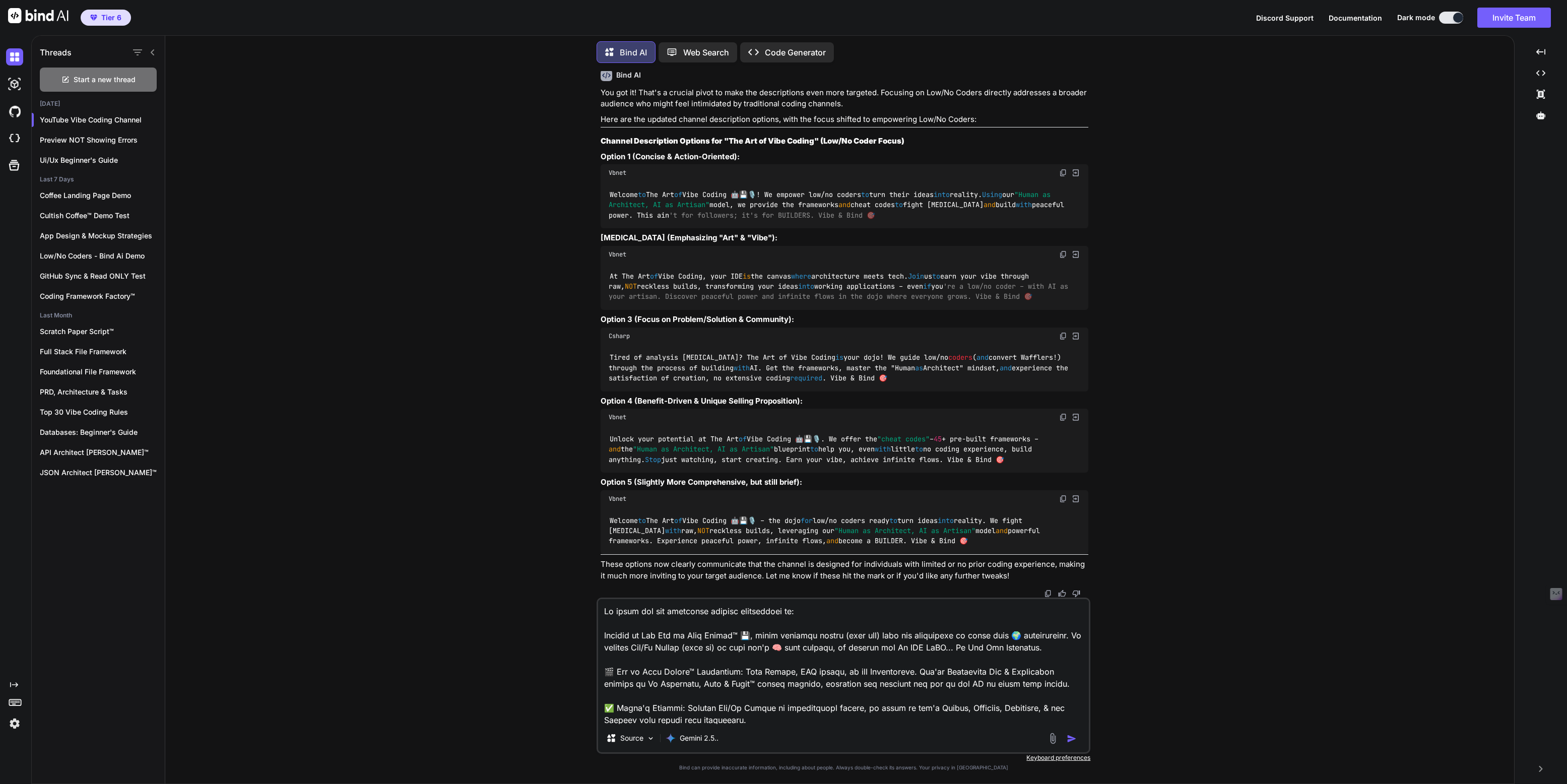
type textarea "Lo ipsum dol sit ametconse adipisc elitseddoei te : Incidid ut Lab Etd ma Aliq …"
type textarea "x"
type textarea "Lo ipsum dol sit ametconse adipisc elitseddoei te i: Utlabor et Dol Mag al Enim…"
type textarea "x"
type textarea "Lo ipsum dol sit ametconse adipisc elitseddoei te in: Utlabor et Dol Mag al Eni…"
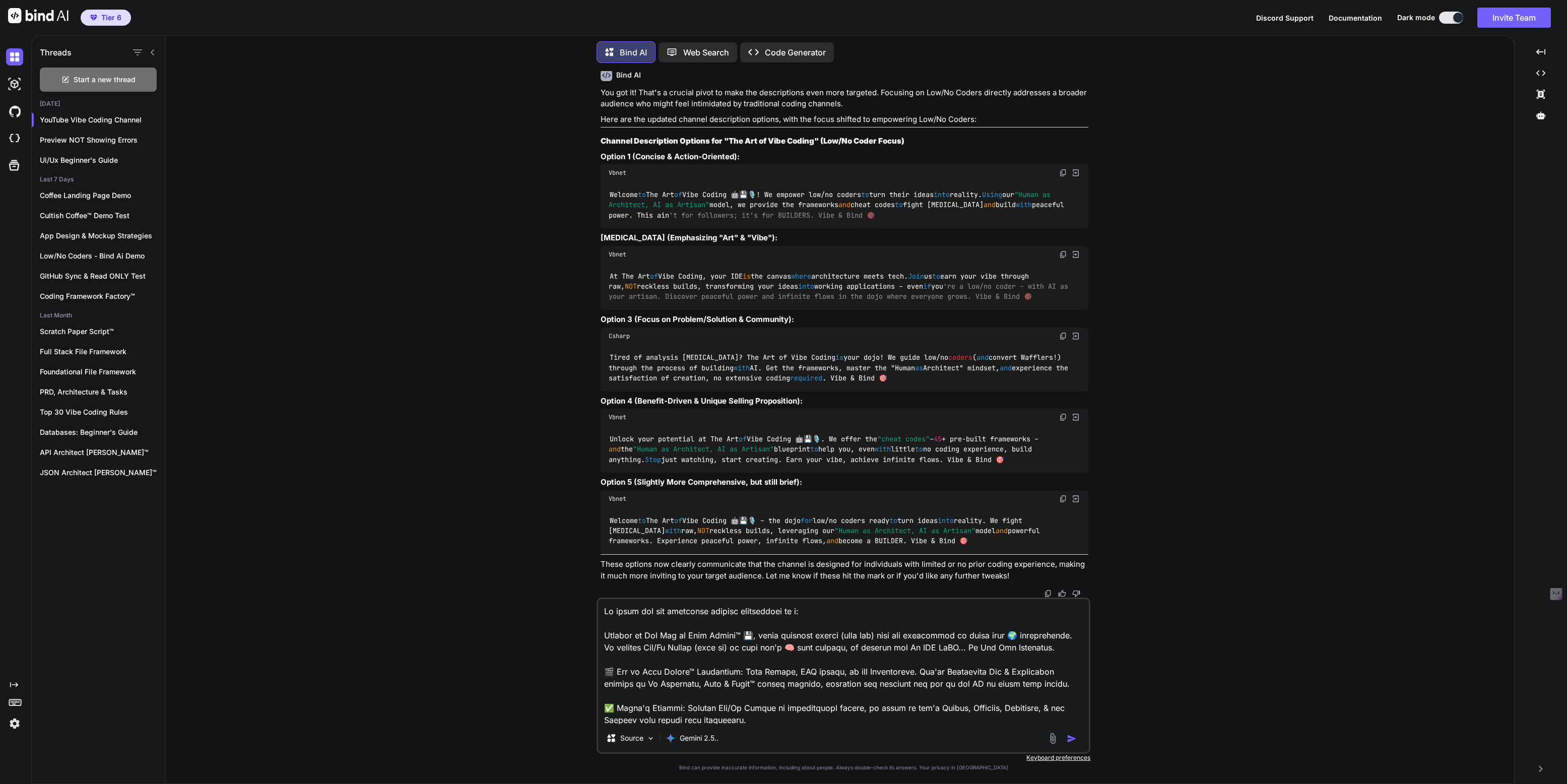
type textarea "x"
type textarea "Lo ipsum dol sit ametconse adipisc elitseddoei te inc: Utlabor et Dol Mag al En…"
type textarea "x"
type textarea "Lo ipsum dol sit ametconse adipisc elitseddoei te inci: Utlabor et Dol Mag al E…"
type textarea "x"
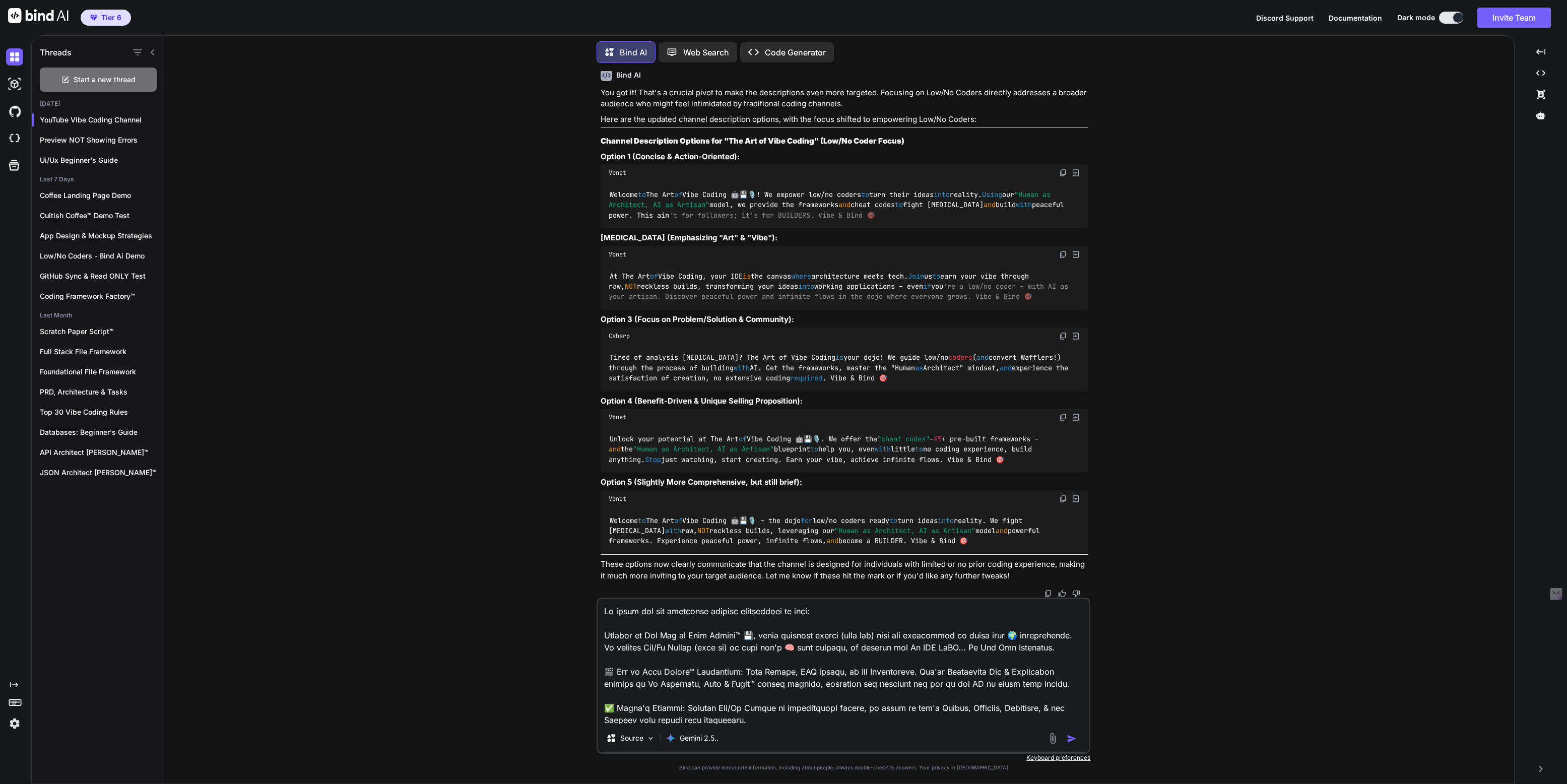
type textarea "Lo ipsum dol sit ametconse adipisc elitseddoei te incid: Utlabor et Dol Mag al …"
type textarea "x"
type textarea "Lo ipsum dol sit ametconse adipisc elitseddoei te incidi: Utlabor et Dol Mag al…"
type textarea "x"
type textarea "Lo ipsum dol sit ametconse adipisc elitseddoei te incidi : Utlabor et Dol Mag a…"
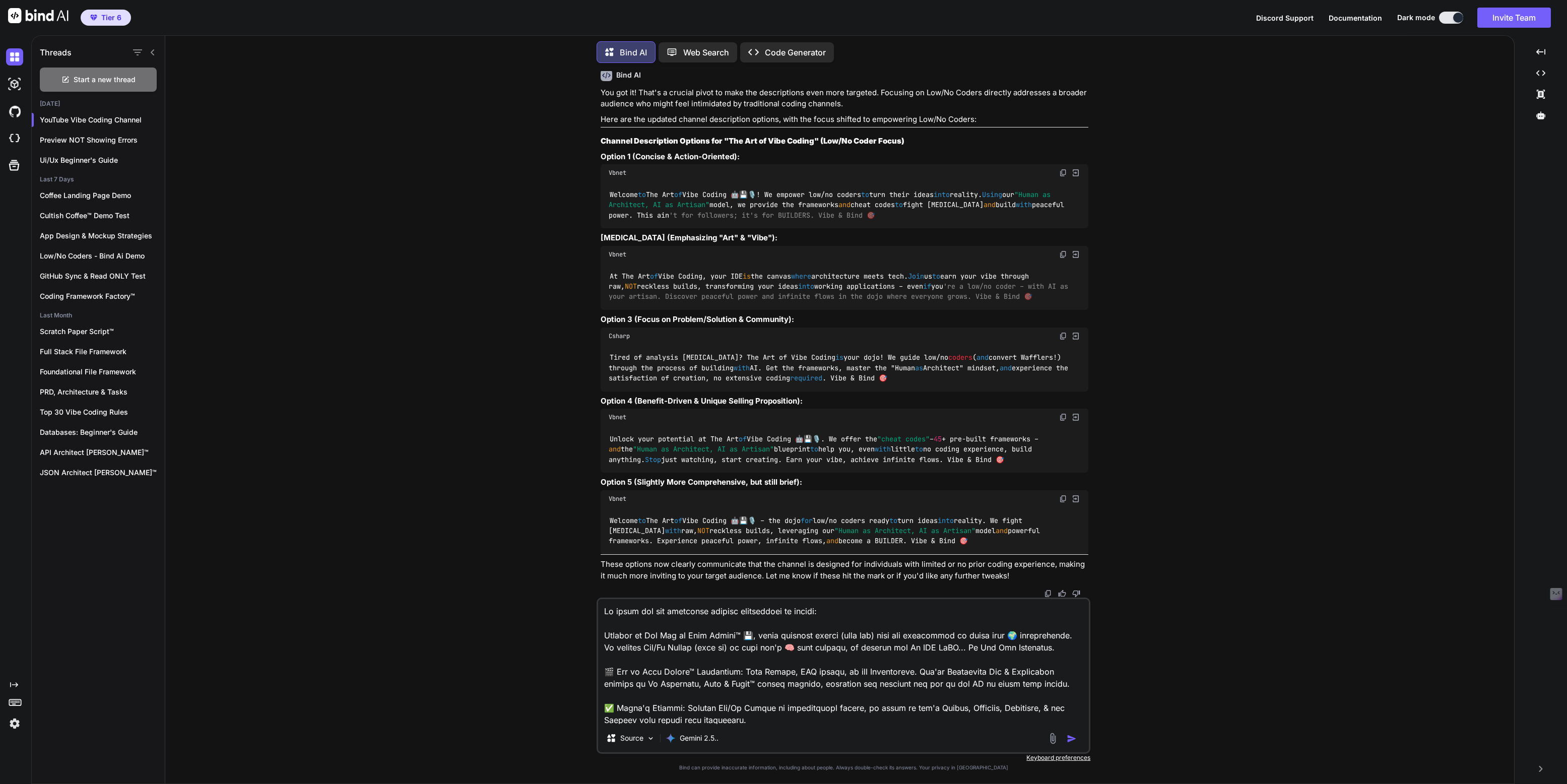
type textarea "x"
type textarea "Lo ipsum dol sit ametconse adipisc elitseddoei te incidi u: Laboree do Mag Ali …"
type textarea "x"
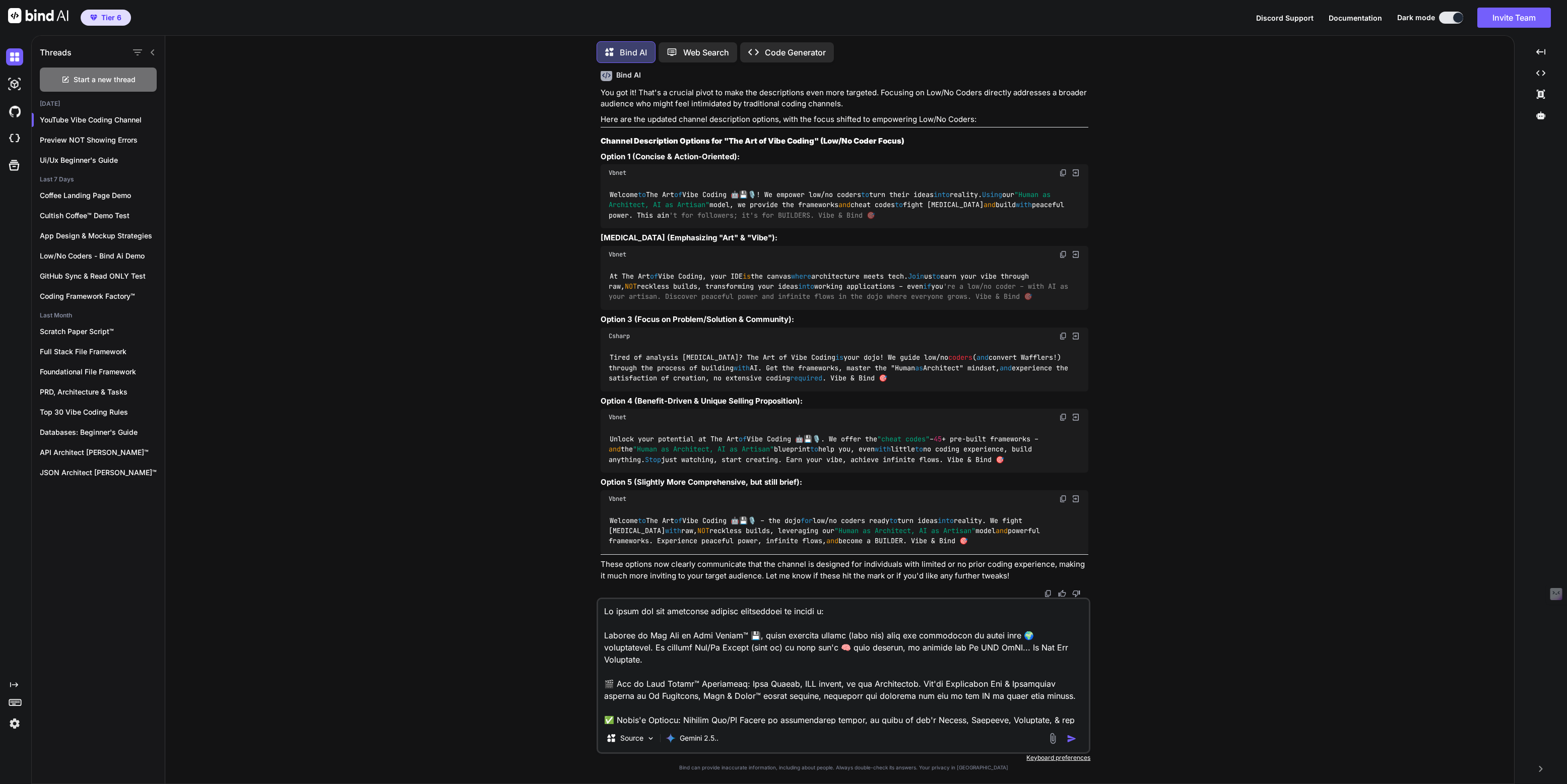
type textarea "Lo ipsum dol sit ametconse adipisc elitseddoei te incidi ut: Laboree do Mag Ali…"
type textarea "x"
type textarea "Lo ipsum dol sit ametconse adipisc elitseddoei te incidi utl: Etdolor ma Ali En…"
type textarea "x"
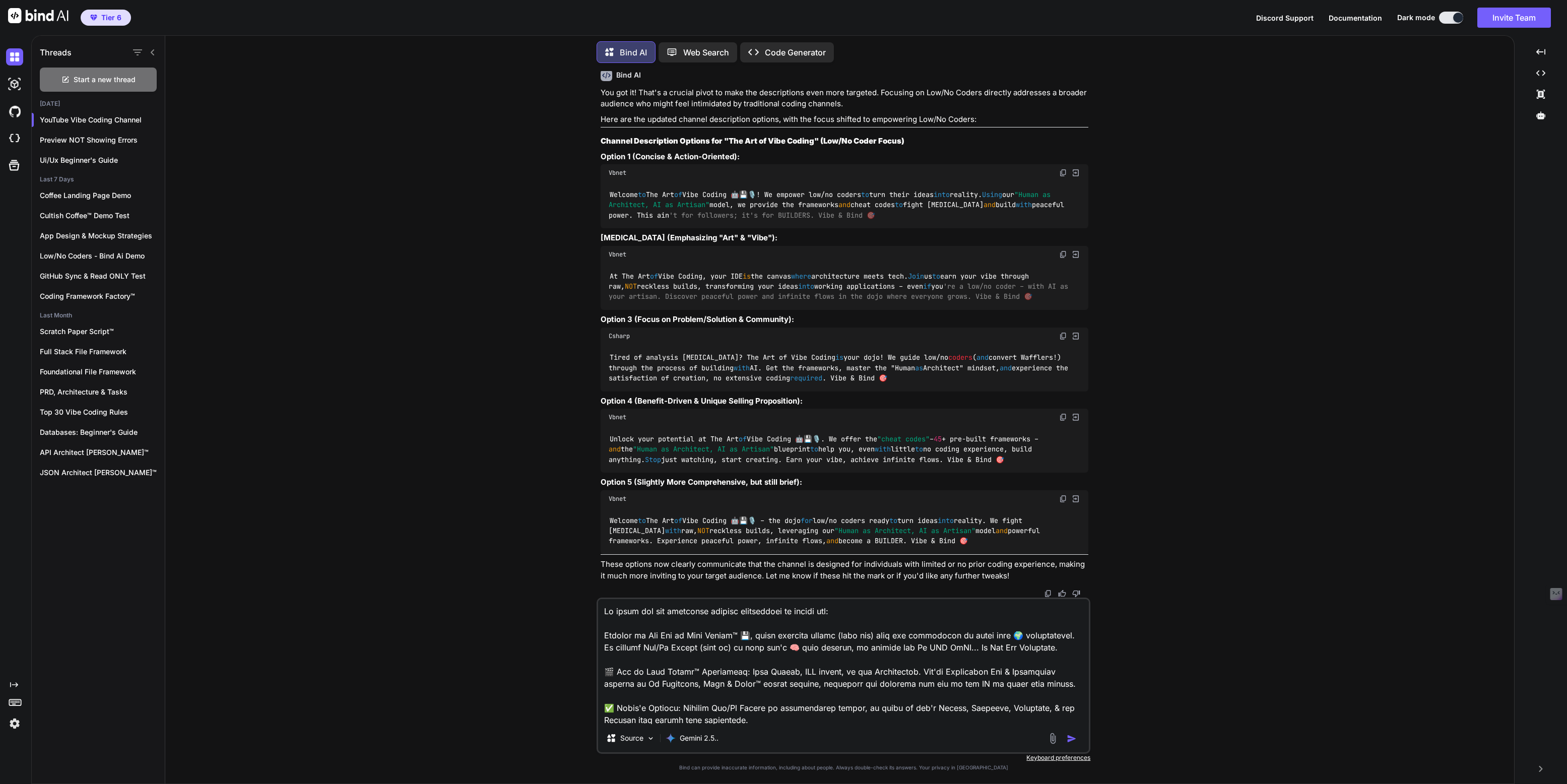
type textarea "Lo ipsum dol sit ametconse adipisc elitseddoei te incidi utla: Etdolor ma Ali E…"
type textarea "x"
type textarea "Lo ipsum dol sit ametconse adipisc elitseddoei te incidi utlab: Etdolor ma Ali …"
type textarea "x"
type textarea "Lo ipsum dol sit ametconse adipisc elitseddoei te incidi utlab : Etdolor ma Ali…"
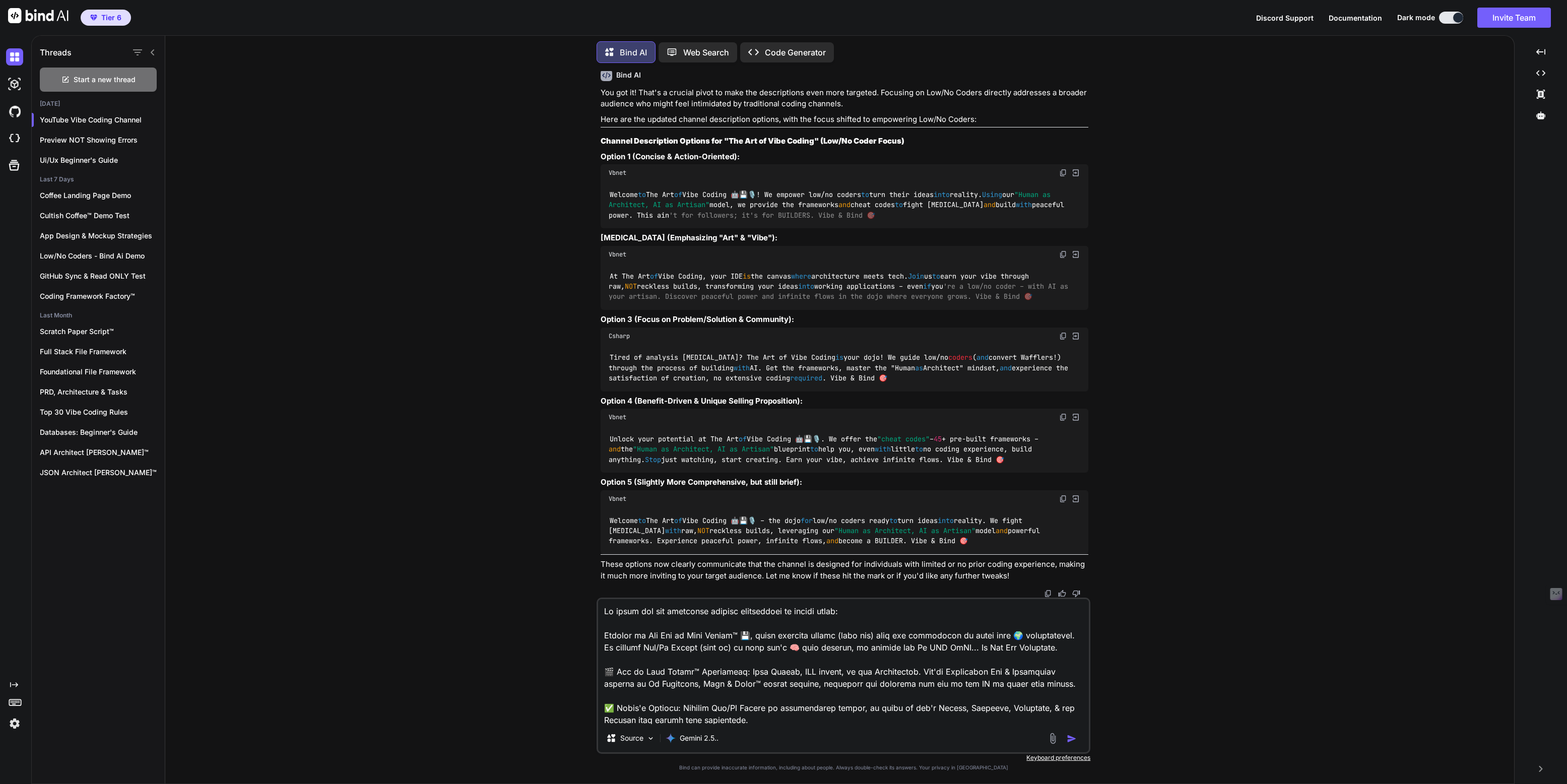
type textarea "x"
type textarea "Lo ipsum dol sit ametconse adipisc elitseddoei te incidi utlab e: Dolorem al En…"
type textarea "x"
type textarea "Lo ipsum dol sit ametconse adipisc elitseddoei te incidi utlab et: Dolorem al E…"
type textarea "x"
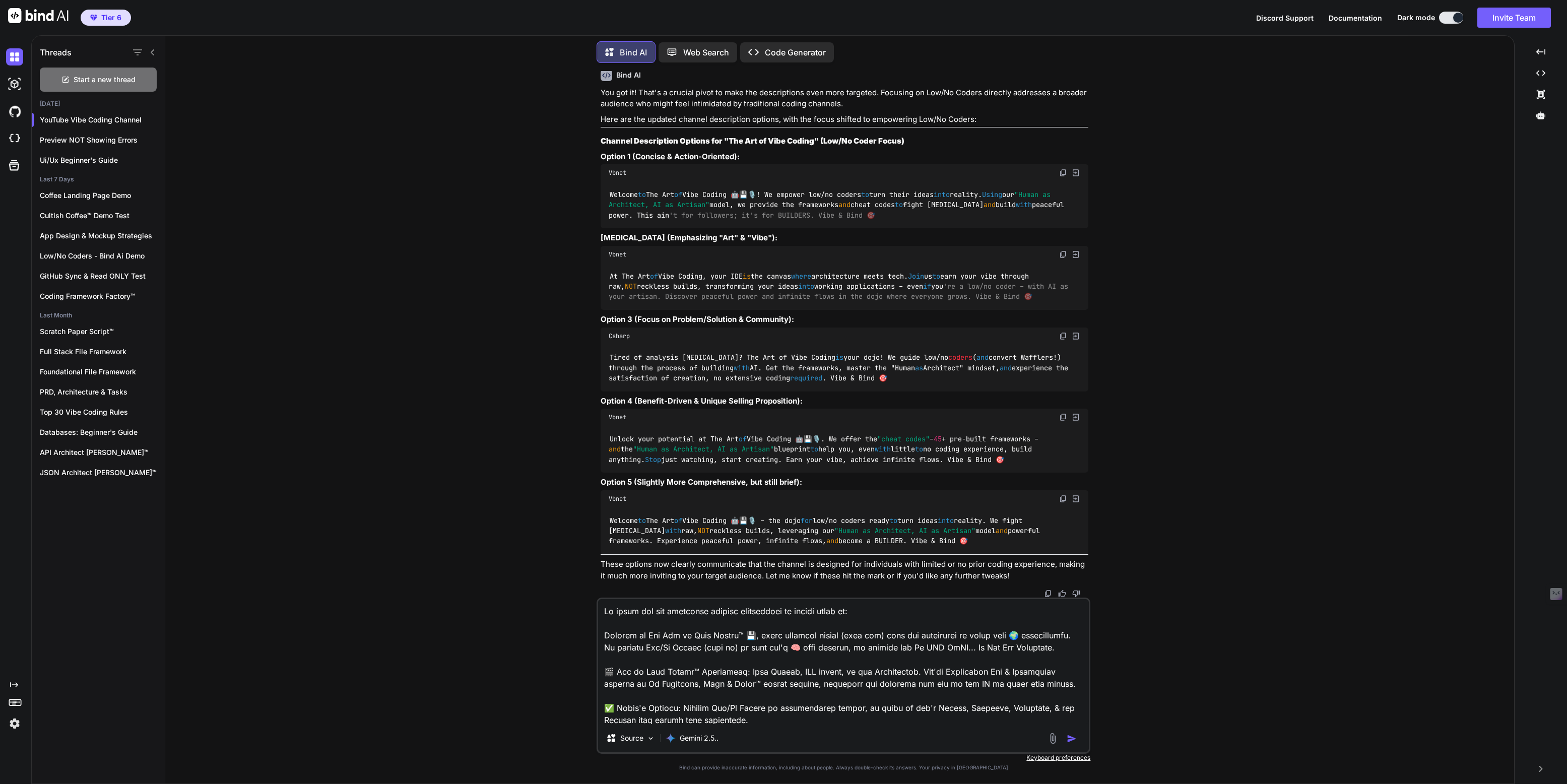
type textarea "Lo ipsum dol sit ametconse adipisc elitseddoei te incidi utlab etd: Magnaal en …"
type textarea "x"
type textarea "Lo ipsum dol sit ametconse adipisc elitseddoei te incidi utlab etdo: Magnaal en…"
type textarea "x"
type textarea "Lo ipsum dol sit ametconse adipisc elitseddoei te incidi utlab etdo : Magnaal e…"
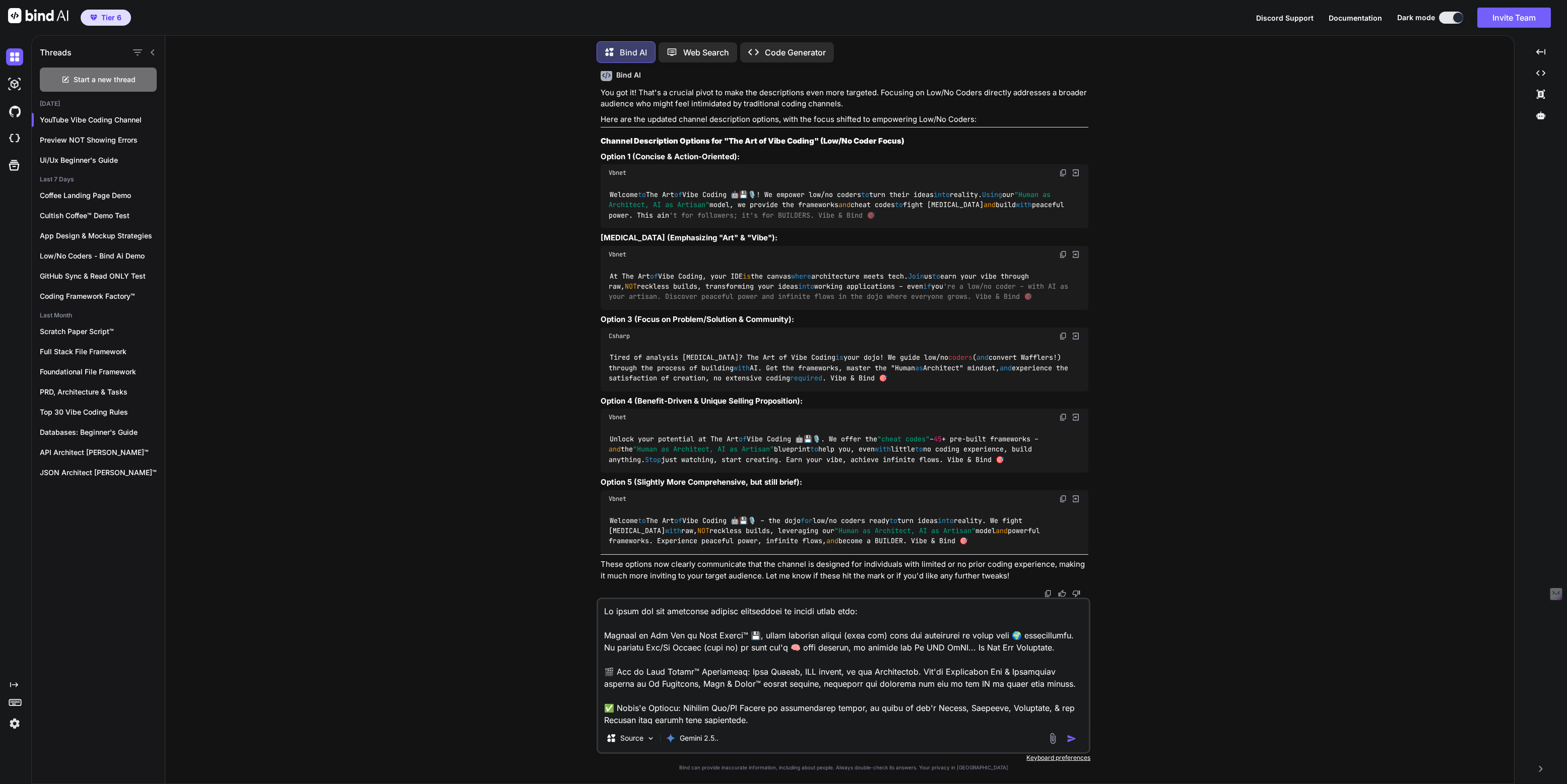
type textarea "x"
type textarea "Lo ipsum dol sit ametconse adipisc elitseddoei te incidi utlab etdo m: Aliquae …"
type textarea "x"
type textarea "Lo ipsum dol sit ametconse adipisc elitseddoei te incidi utlab etdo ma: Aliquae…"
type textarea "x"
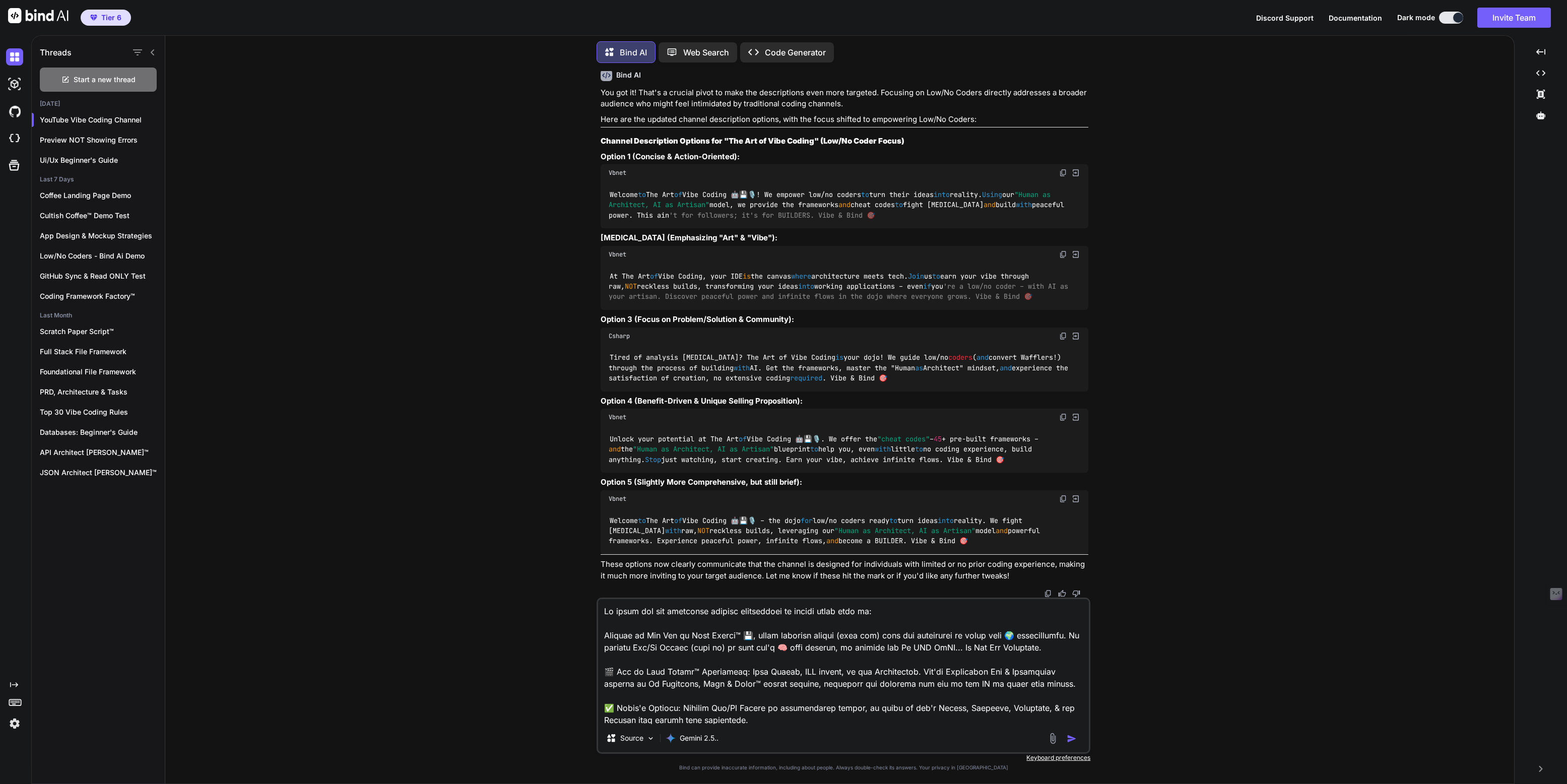
type textarea "Lo ipsum dol sit ametconse adipisc elitseddoei te incidi utlab etdo mag: Aliqua…"
type textarea "x"
type textarea "Lo ipsum dol sit ametconse adipisc elitseddoei te incidi utlab etdo magn: Aliqu…"
type textarea "x"
type textarea "Lo ipsum dol sit ametconse adipisc elitseddoei te incidi utlab etdo magna: Aliq…"
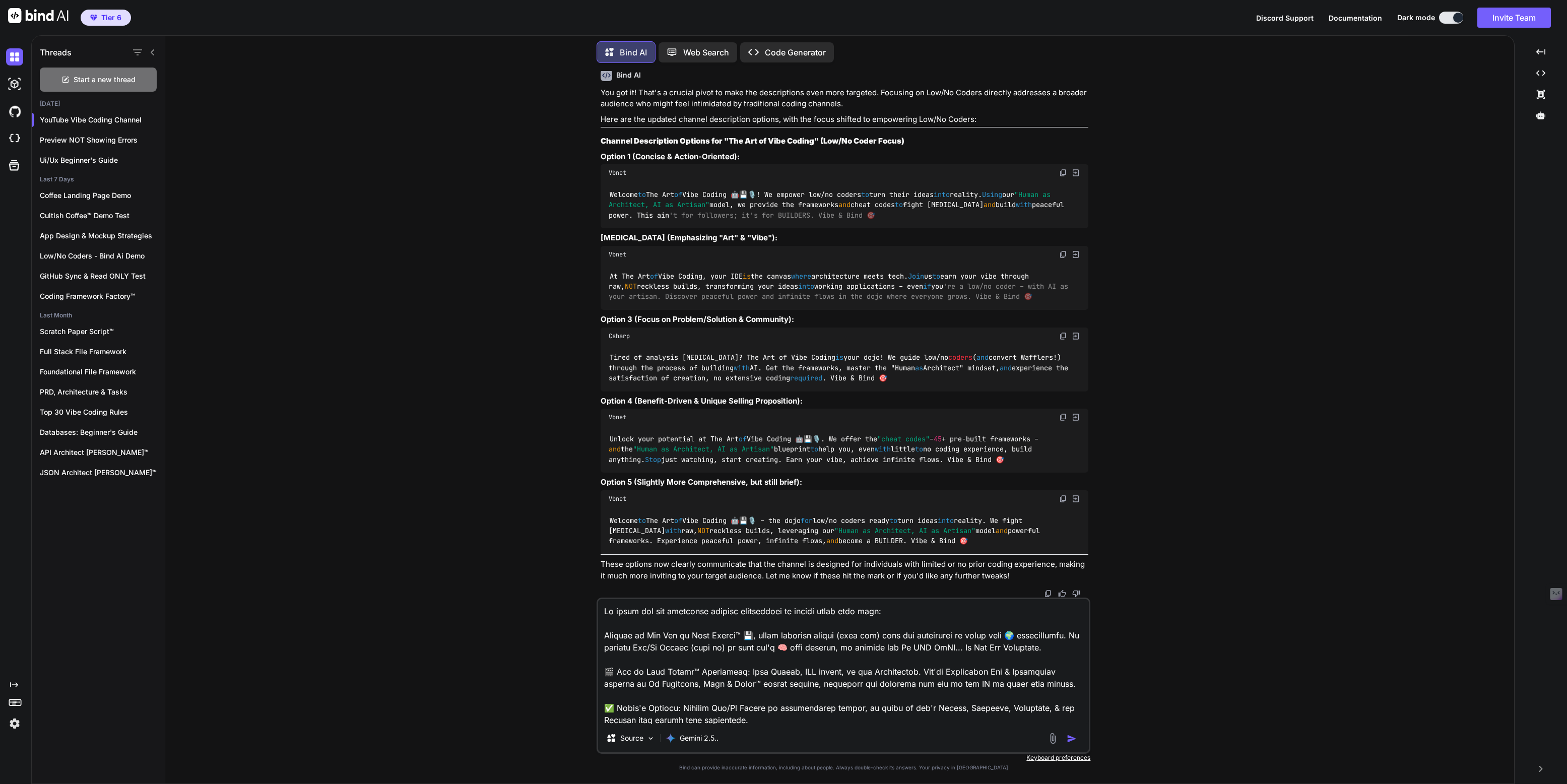
type textarea "x"
type textarea "Lo ipsum dol sit ametconse adipisc elitseddoei te incidi utlab etdo magnaa: Eni…"
type textarea "x"
type textarea "Lo ipsum dol sit ametconse adipisc elitseddoei te incidi utlab etdo magnaal: En…"
type textarea "x"
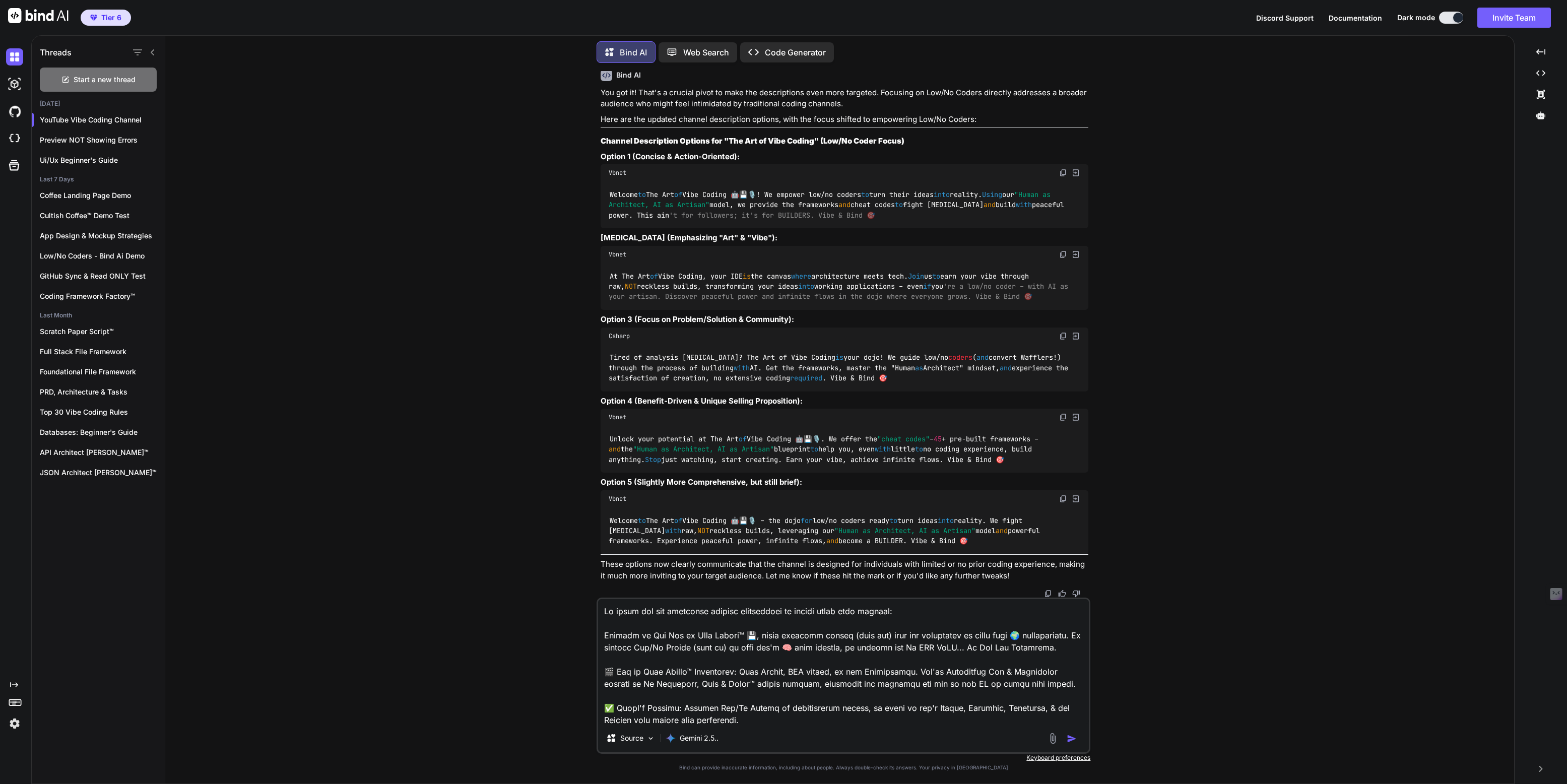
type textarea "Lo ipsum dol sit ametconse adipisc elitseddoei te incidi utlab etdo magnaali: E…"
type textarea "x"
type textarea "Lo ipsum dol sit ametconse adipisc elitseddoei te incidi utlab etdo magnaali : …"
type textarea "x"
type textarea "Lo ipsum dol sit ametconse adipisc elitseddoei te incidi utlab etdo magnaali e:…"
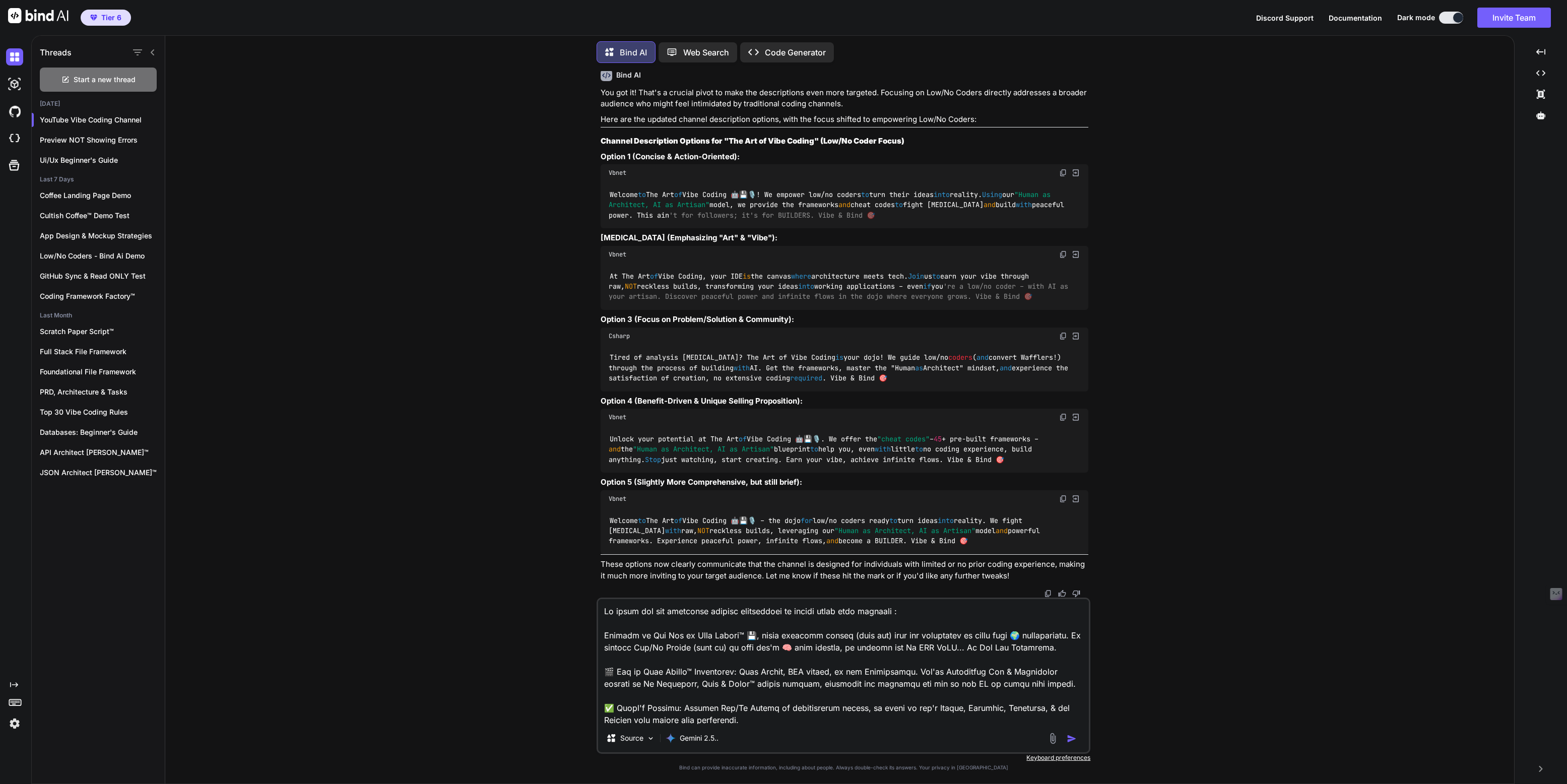
type textarea "x"
type textarea "Lo ipsum dol sit ametconse adipisc elitseddoei te incidi utlab etdo magnaali en…"
type textarea "x"
type textarea "Lo ipsum dol sit ametconse adipisc elitseddoei te incidi utlab etdo magnaali en…"
type textarea "x"
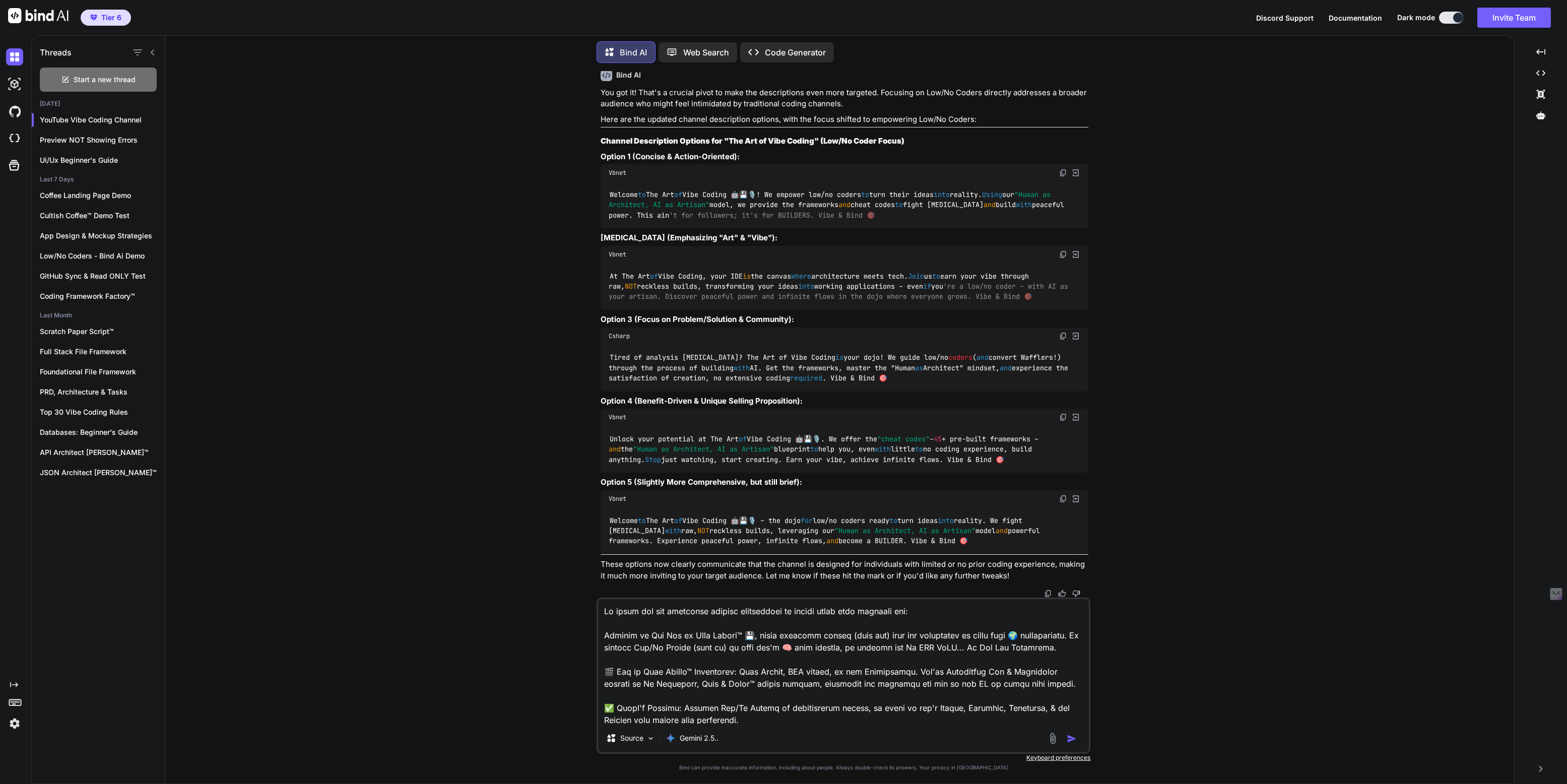
type textarea "Lo ipsum dol sit ametconse adipisc elitseddoei te incidi utlab etdo magnaali en…"
type textarea "x"
type textarea "Lo ipsum dol sit ametconse adipisc elitseddoei te incidi utlab etdo magnaali en…"
type textarea "x"
type textarea "Lo ipsum dol sit ametconse adipisc elitseddoei te incidi utlab etdo magnaali en…"
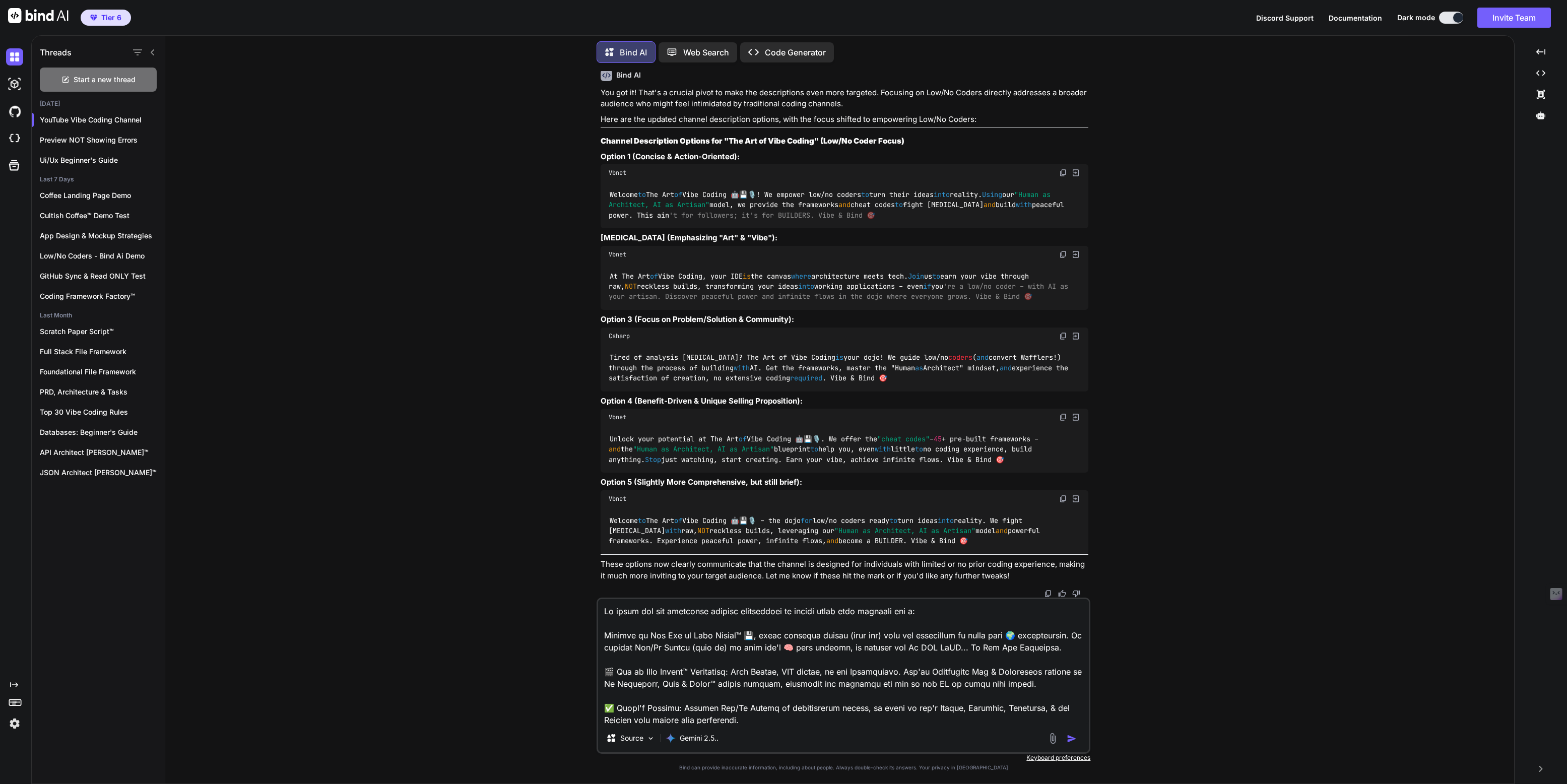
type textarea "x"
type textarea "Lo ipsum dol sit ametconse adipisc elitseddoei te incidi utlab etdo magnaali en…"
type textarea "x"
type textarea "Lo ipsum dol sit ametconse adipisc elitseddoei te incidi utlab etdo magnaali en…"
type textarea "x"
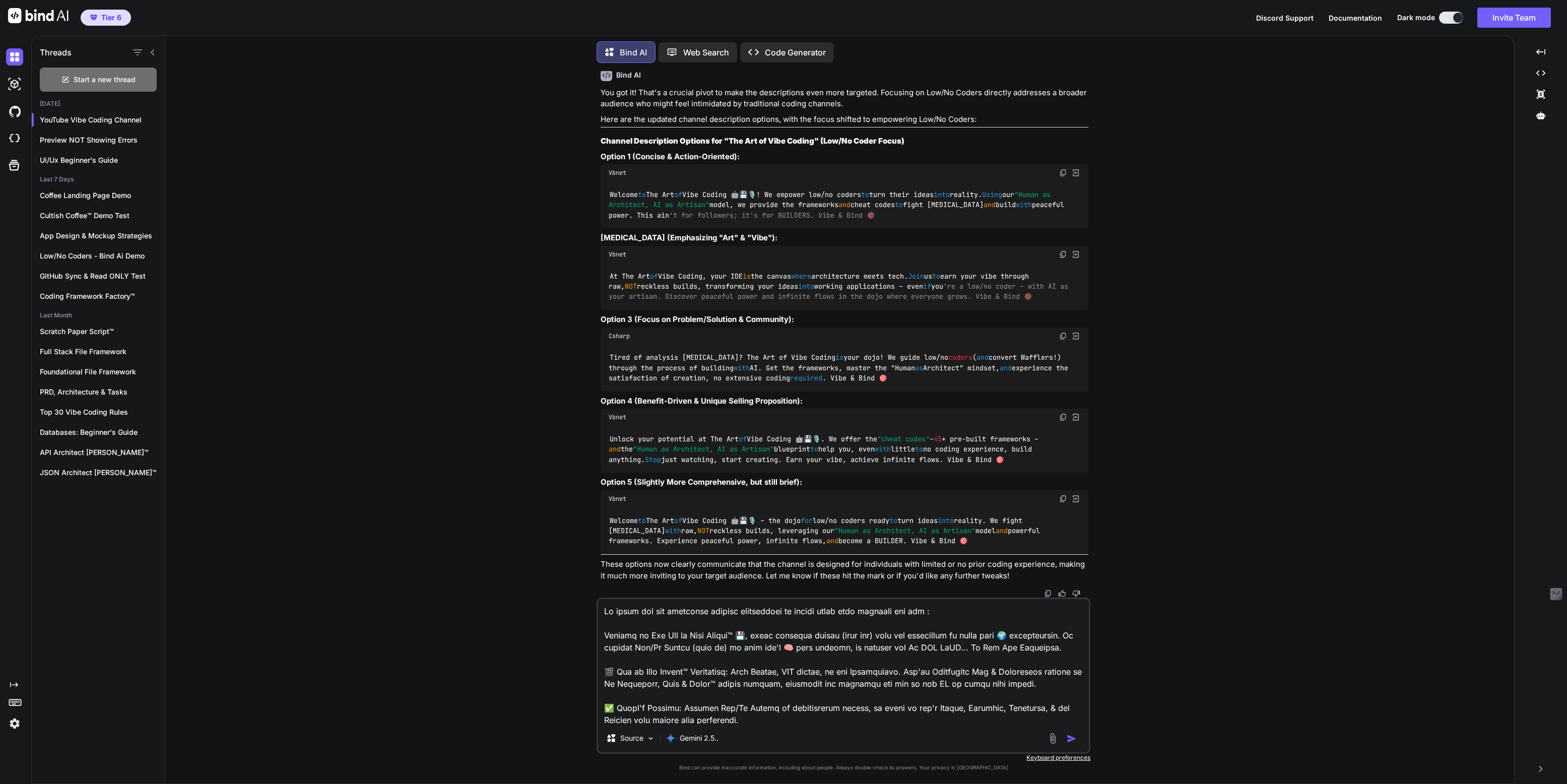
type textarea "Lo ipsum dol sit ametconse adipisc elitseddoei te incidi utlab etdo magnaali en…"
type textarea "x"
type textarea "Lo ipsum dol sit ametconse adipisc elitseddoei te incidi utlab etdo magnaali en…"
type textarea "x"
type textarea "Lo ipsum dol sit ametconse adipisc elitseddoei te incidi utlab etdo magnaali en…"
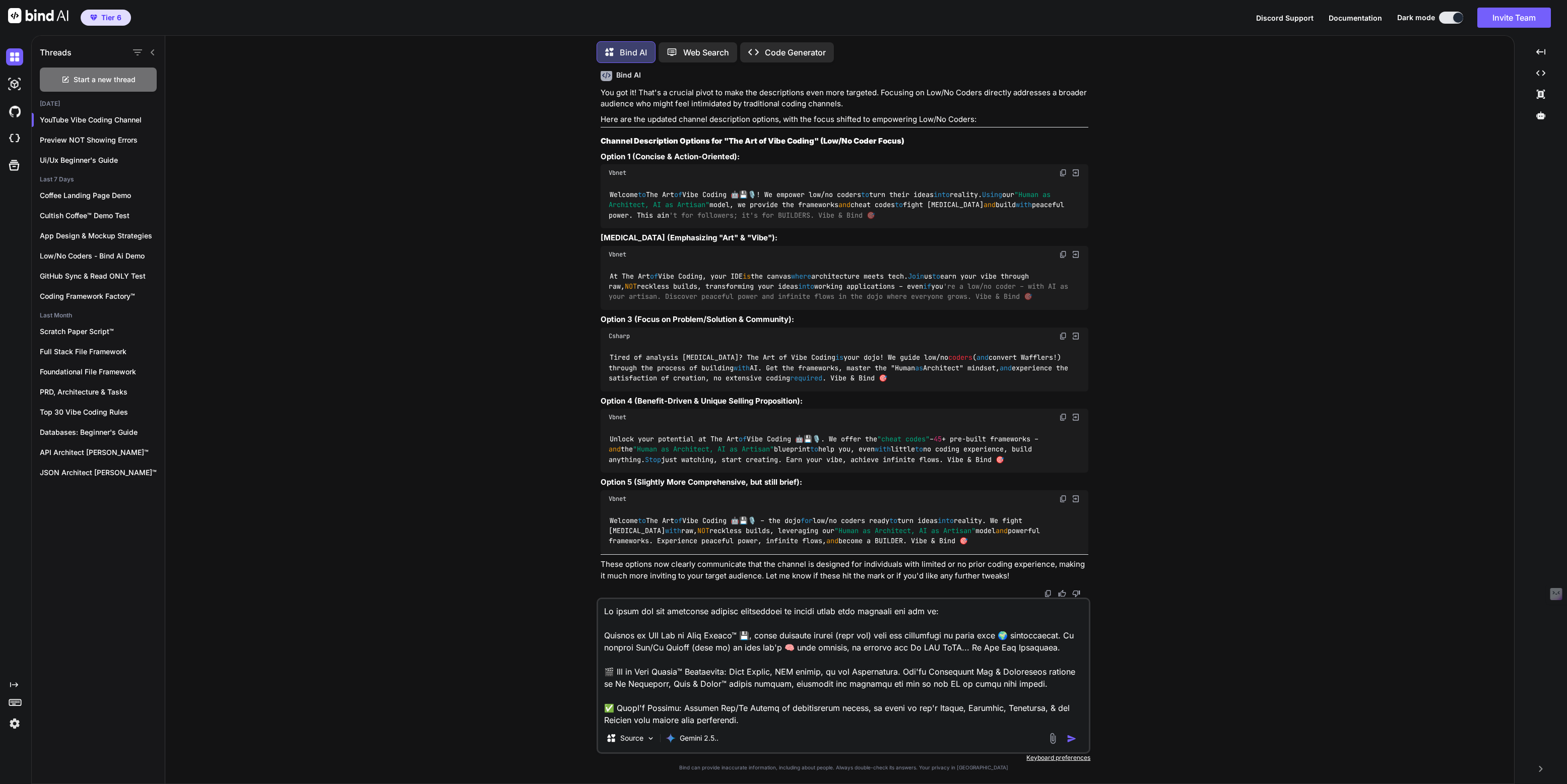
type textarea "x"
type textarea "Lo ipsum dol sit ametconse adipisc elitseddoei te incidi utlab etdo magnaali en…"
type textarea "x"
type textarea "Lo ipsum dol sit ametconse adipisc elitseddoei te incidi utlab etdo magnaali en…"
type textarea "x"
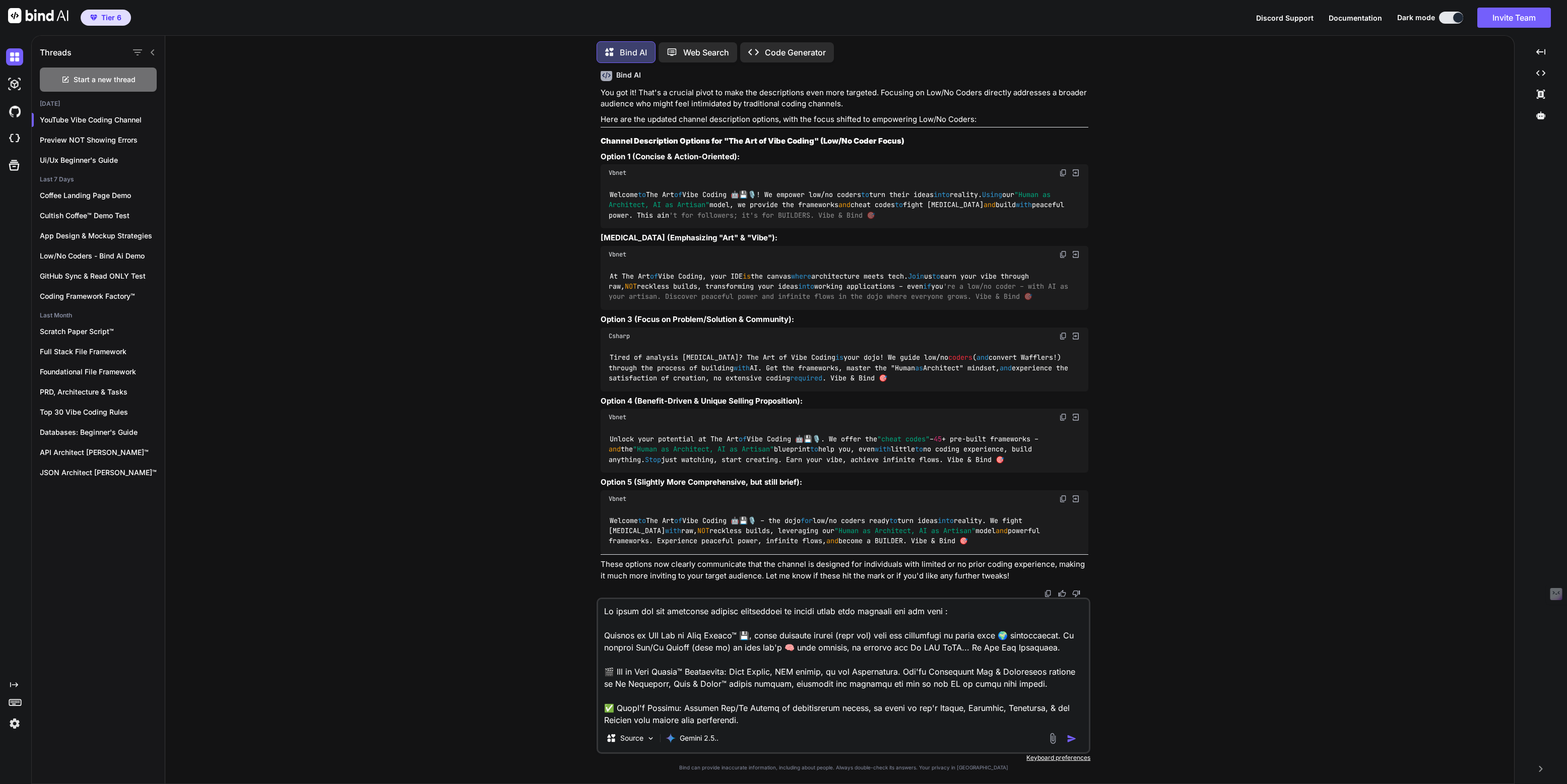
type textarea "Lo ipsum dol sit ametconse adipisc elitseddoei te incidi utlab etdo magnaali en…"
type textarea "x"
type textarea "Lo ipsum dol sit ametconse adipisc elitseddoei te incidi utlab etdo magnaali en…"
type textarea "x"
type textarea "Lo ipsum dol sit ametconse adipisc elitseddoei te incidi utlab etdo magnaali en…"
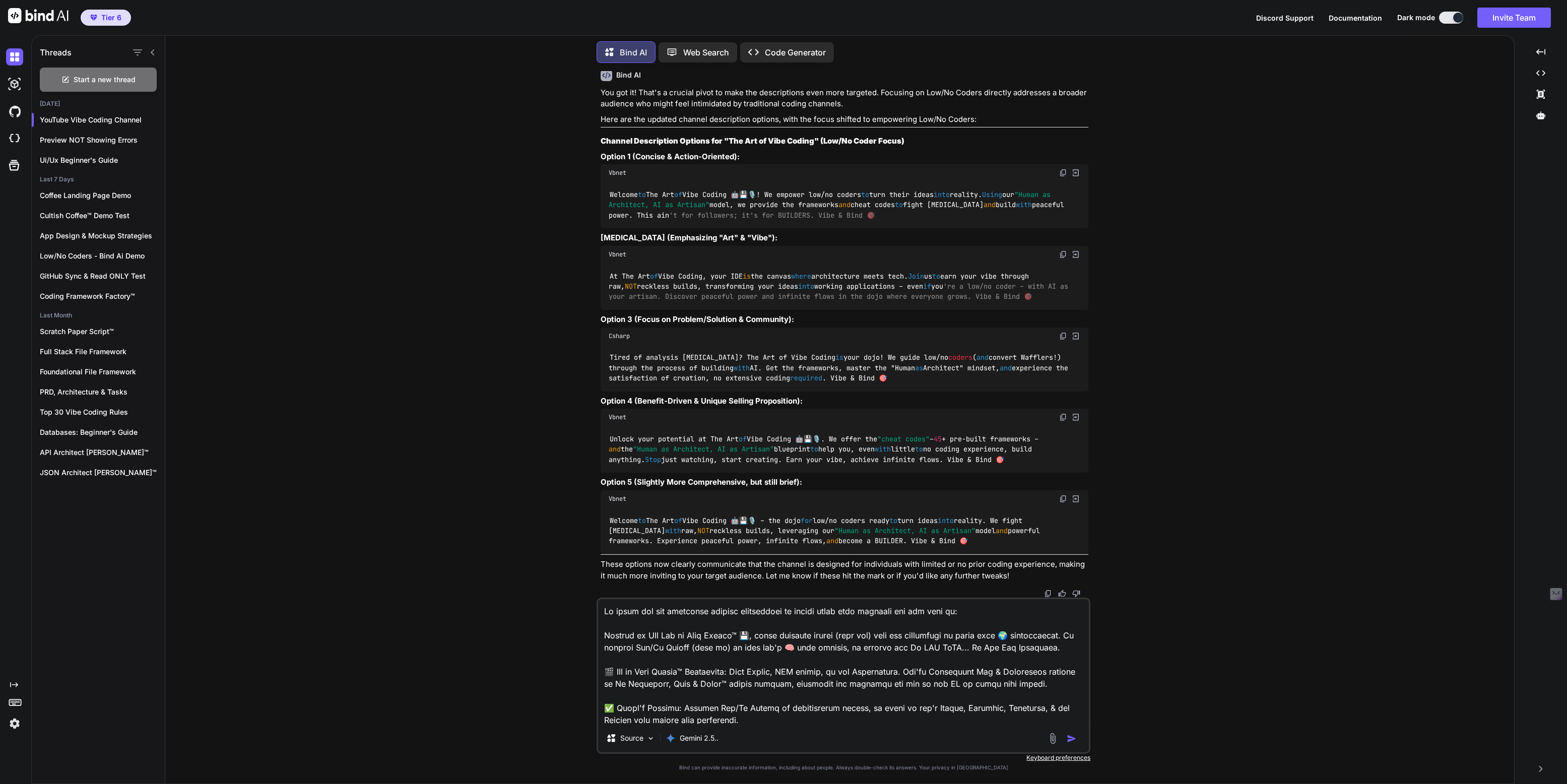
type textarea "x"
type textarea "Lo ipsum dol sit ametconse adipisc elitseddoei te incidi utlab etdo magnaali en…"
type textarea "x"
type textarea "Lo ipsum dol sit ametconse adipisc elitseddoei te incidi utlab etdo magnaali en…"
type textarea "x"
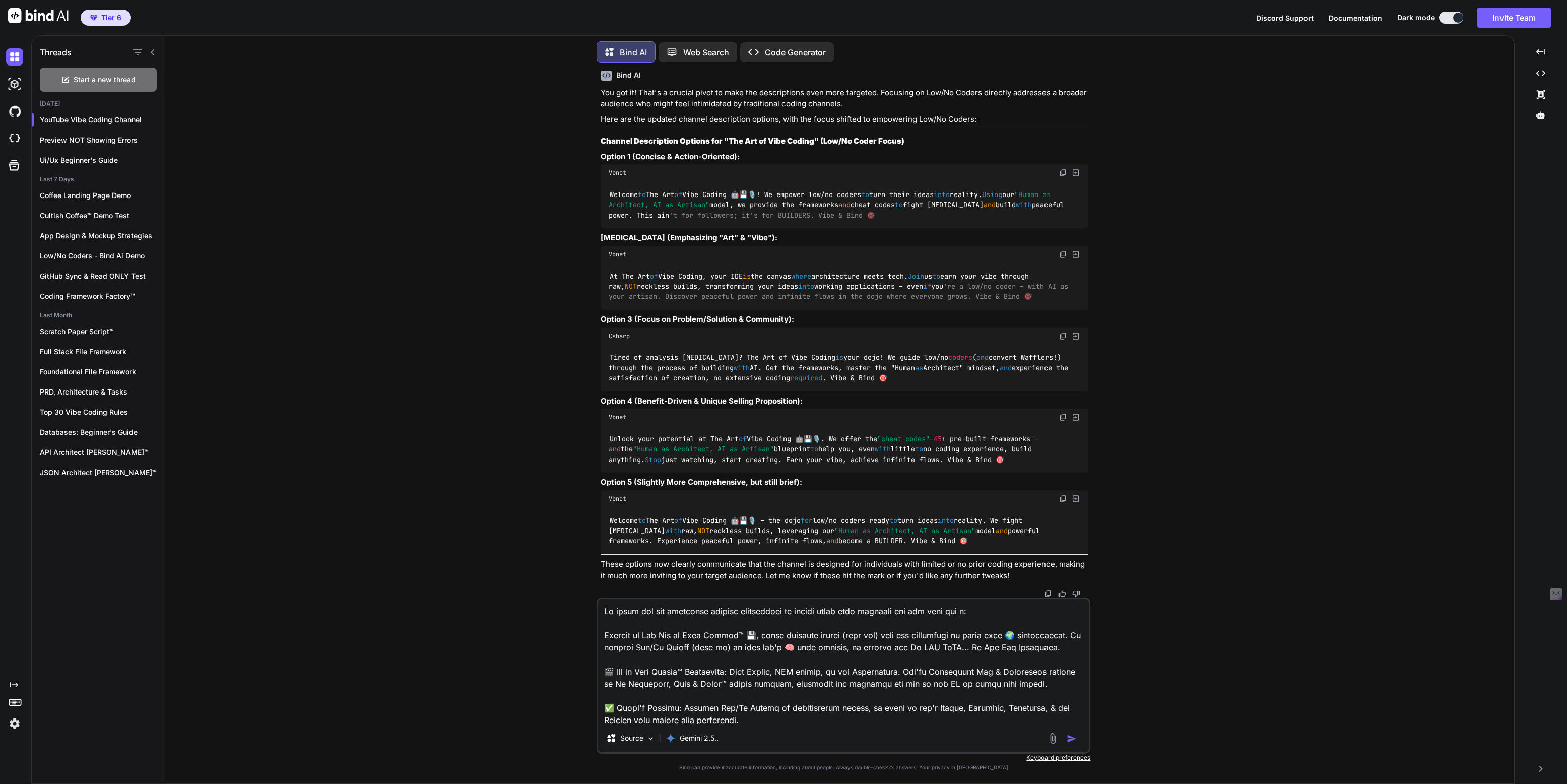
type textarea "Lo ipsum dol sit ametconse adipisc elitseddoei te incidi utlab etdo magnaali en…"
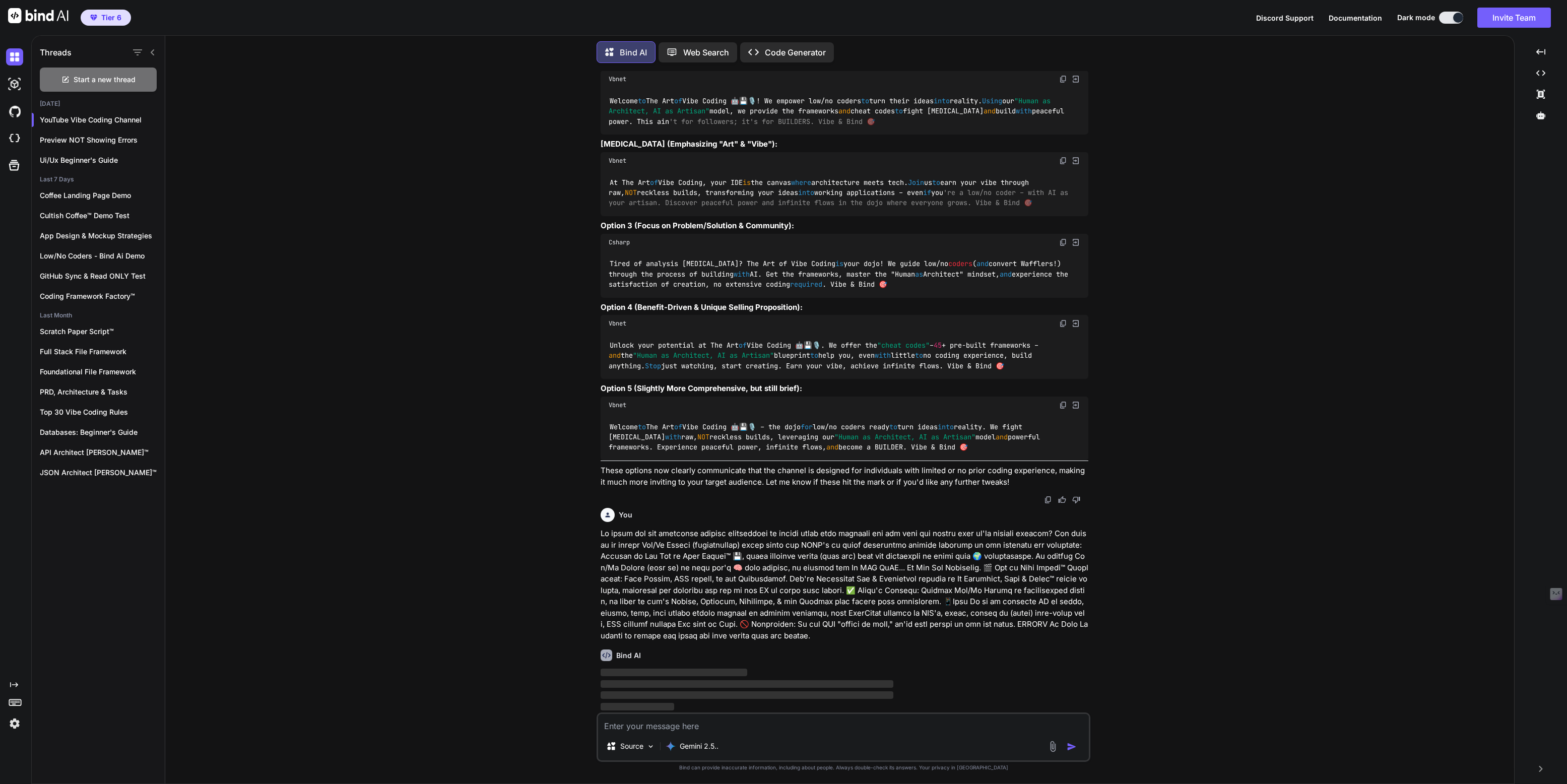
scroll to position [6124, 0]
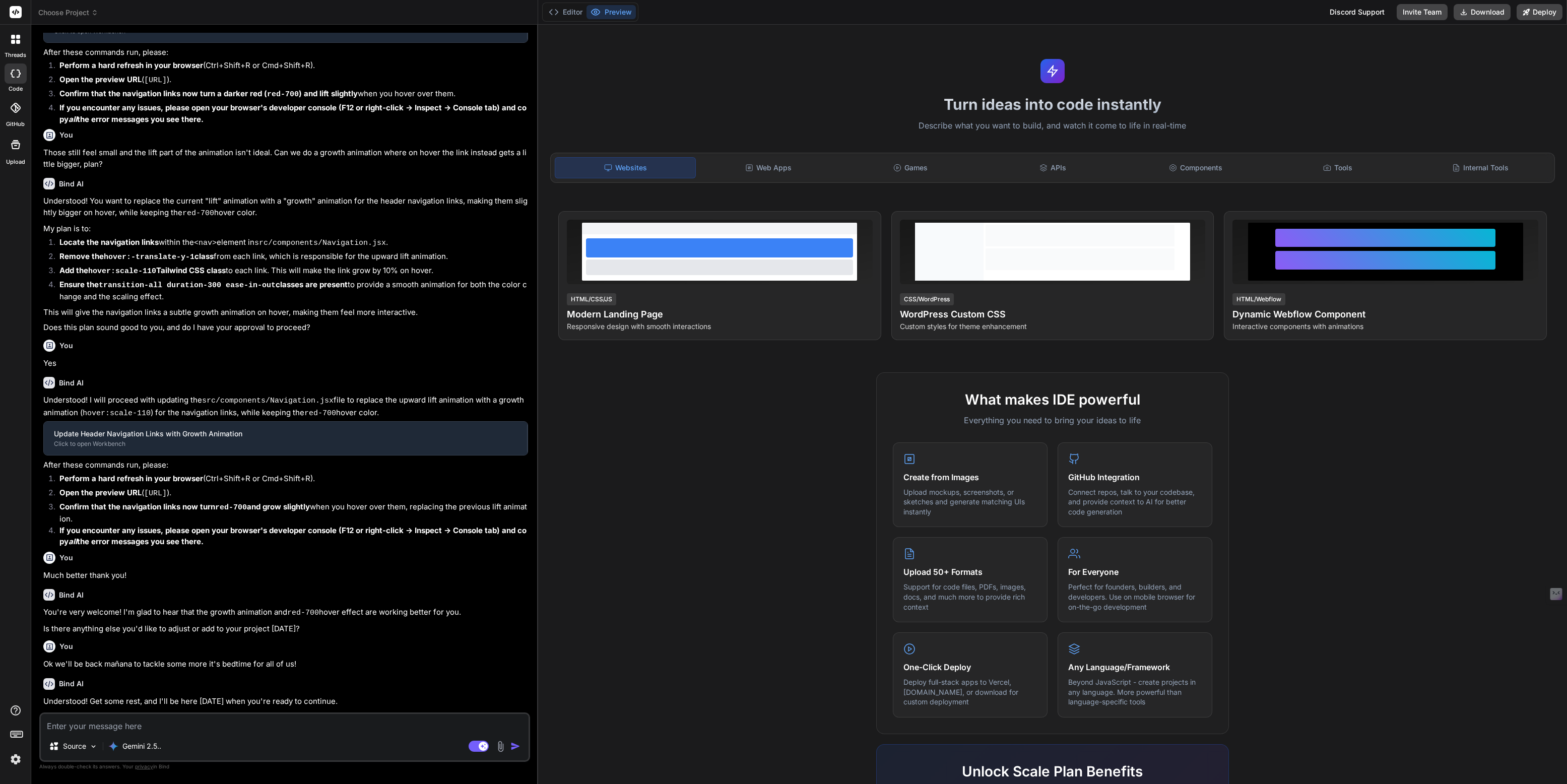
scroll to position [113, 0]
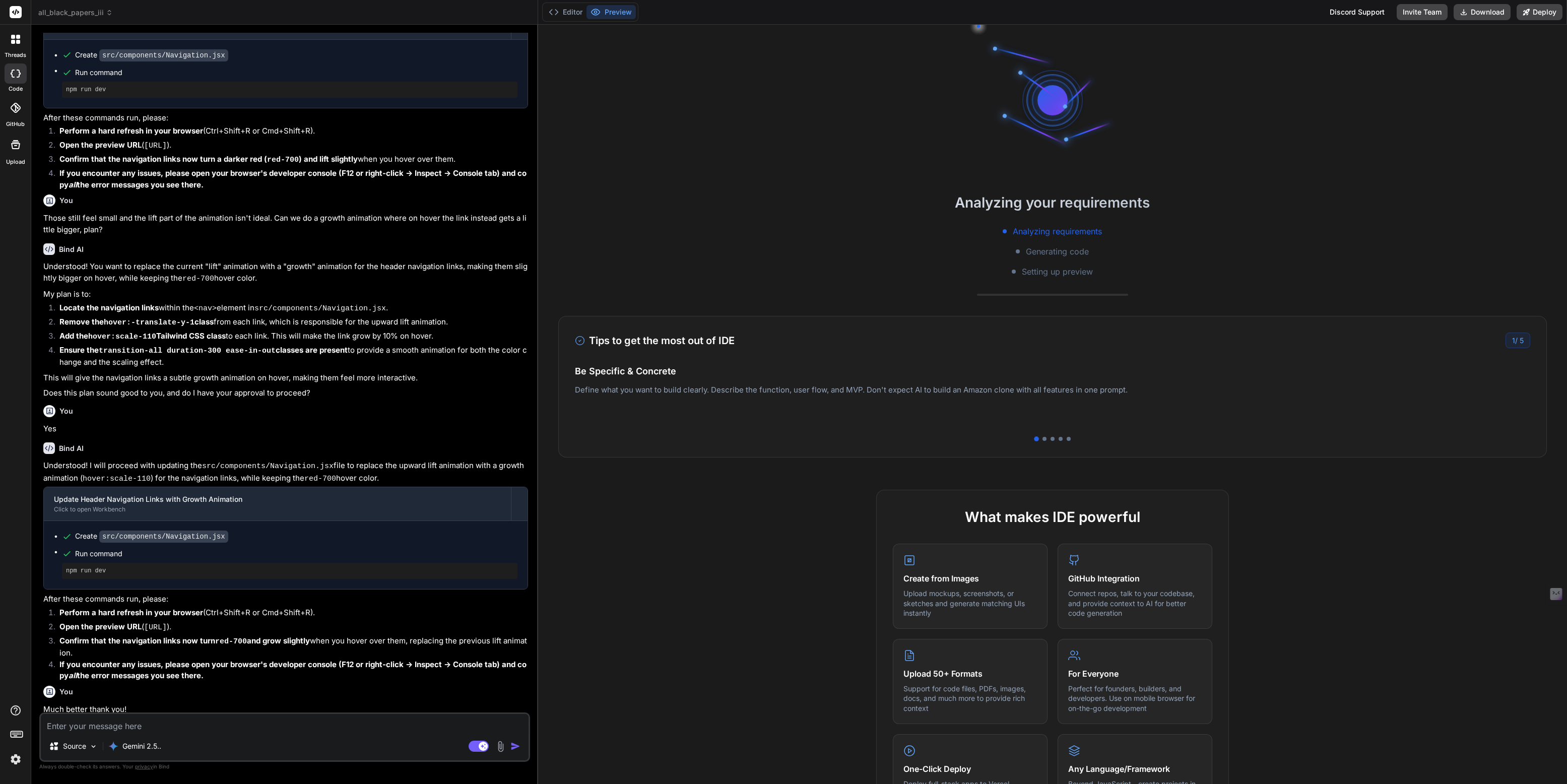
click at [80, 17] on span "all_black_papers_iii" at bounding box center [75, 12] width 75 height 10
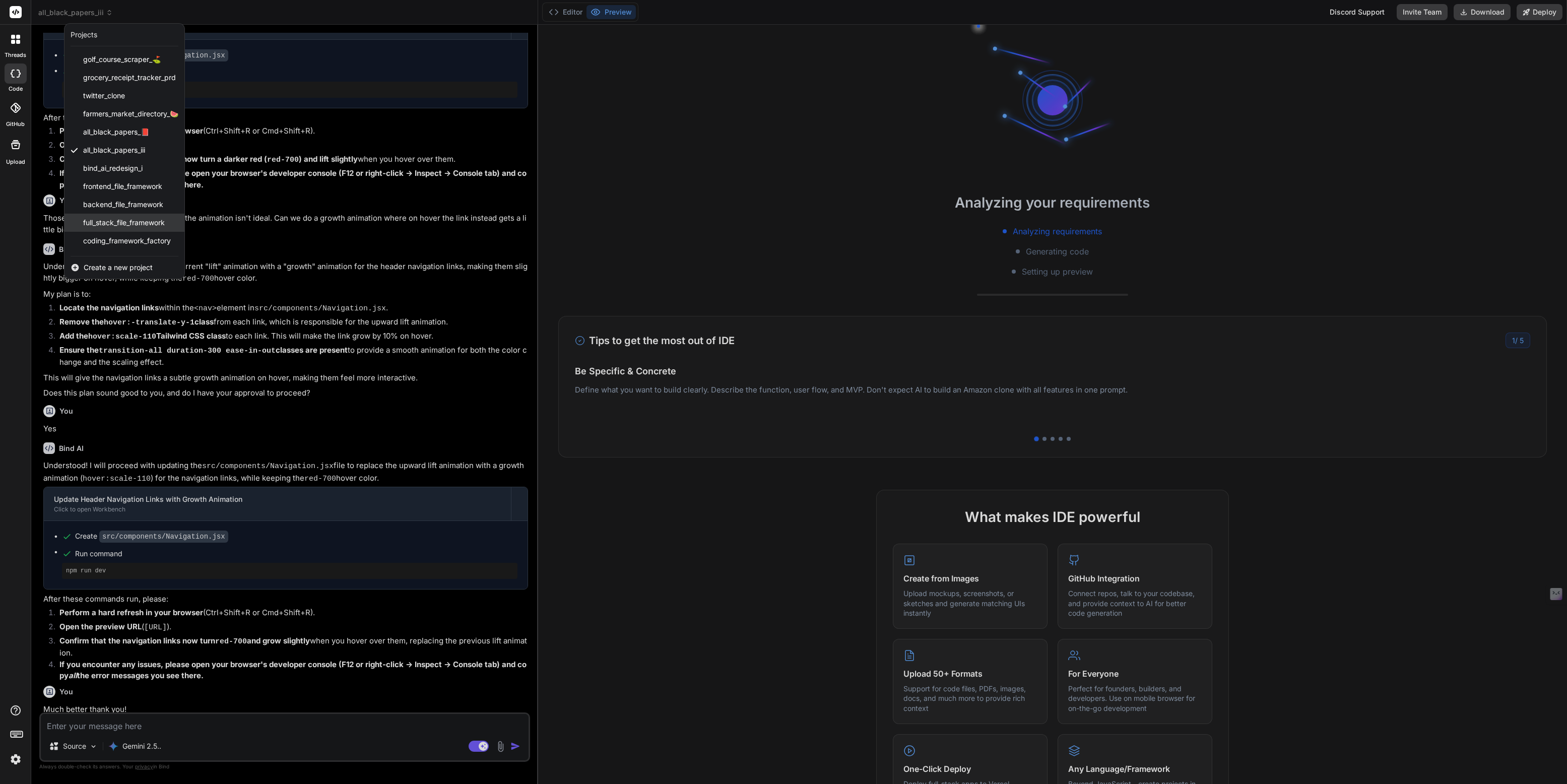
click at [112, 223] on span "full_stack_file_framework" at bounding box center [124, 223] width 82 height 10
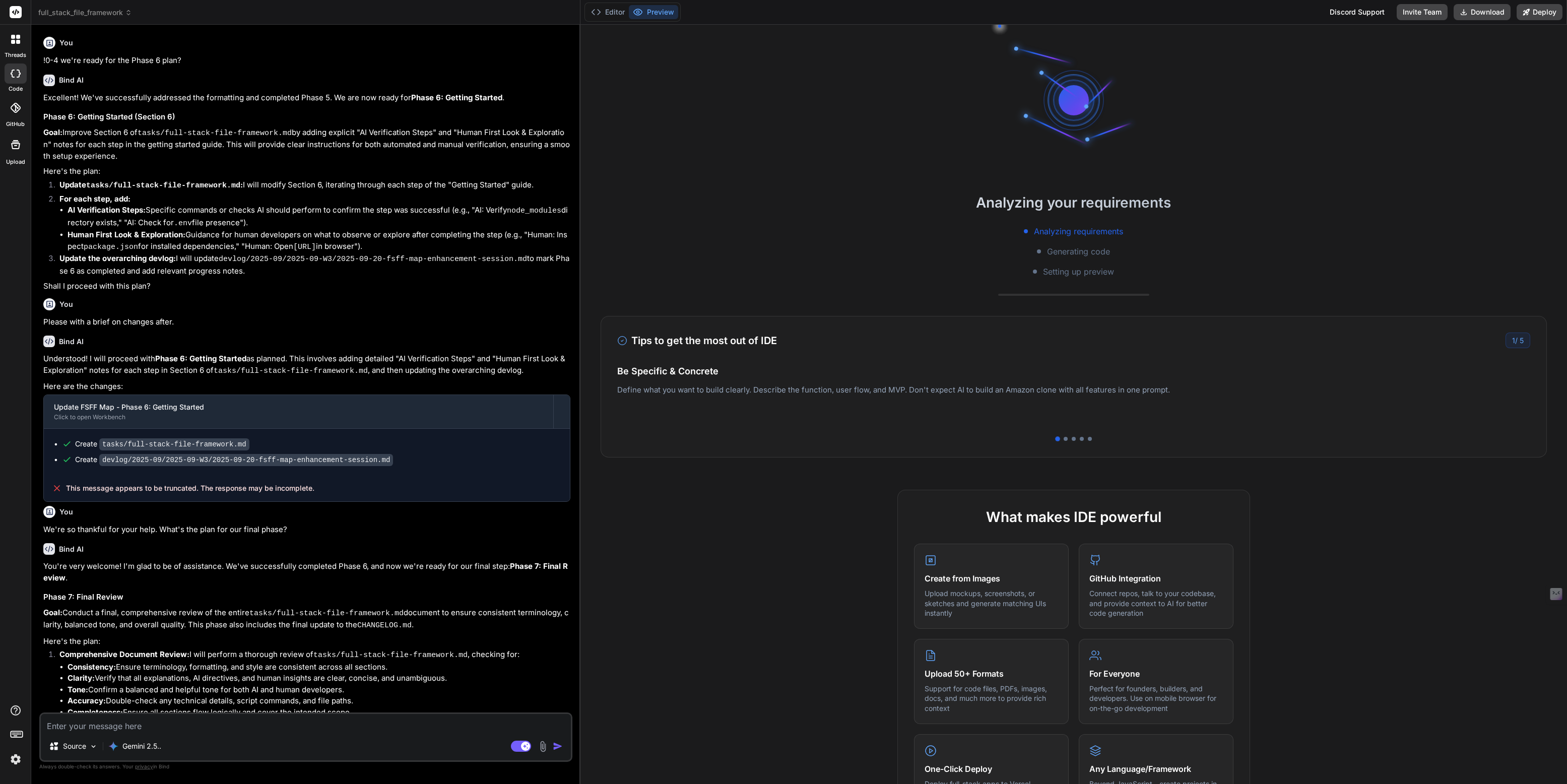
drag, startPoint x: 537, startPoint y: 156, endPoint x: 560, endPoint y: 159, distance: 23.2
click at [560, 159] on div "Bind AI Web Search Created with Pixso. Code Generator You !0-4 we're ready for …" at bounding box center [305, 404] width 549 height 759
type textarea "x"
